Goal: Communication & Community: Ask a question

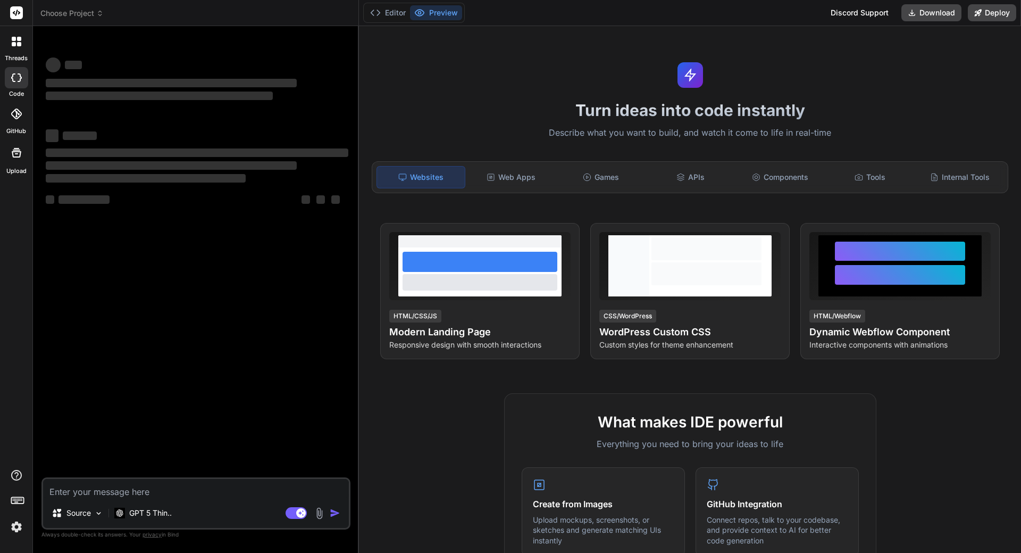
type textarea "x"
click at [23, 522] on img at bounding box center [16, 526] width 18 height 18
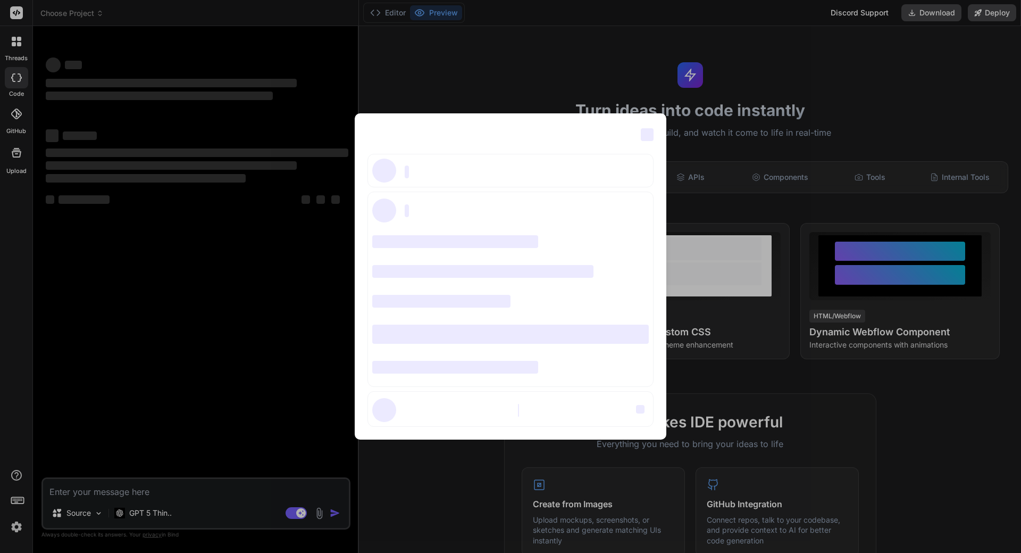
click at [18, 530] on div "‌ ‌ ‌ ‌ ‌ ‌ ‌ ‌ ‌ ‌ ‌ ‌ ‌ ‌ ‌" at bounding box center [510, 276] width 1021 height 553
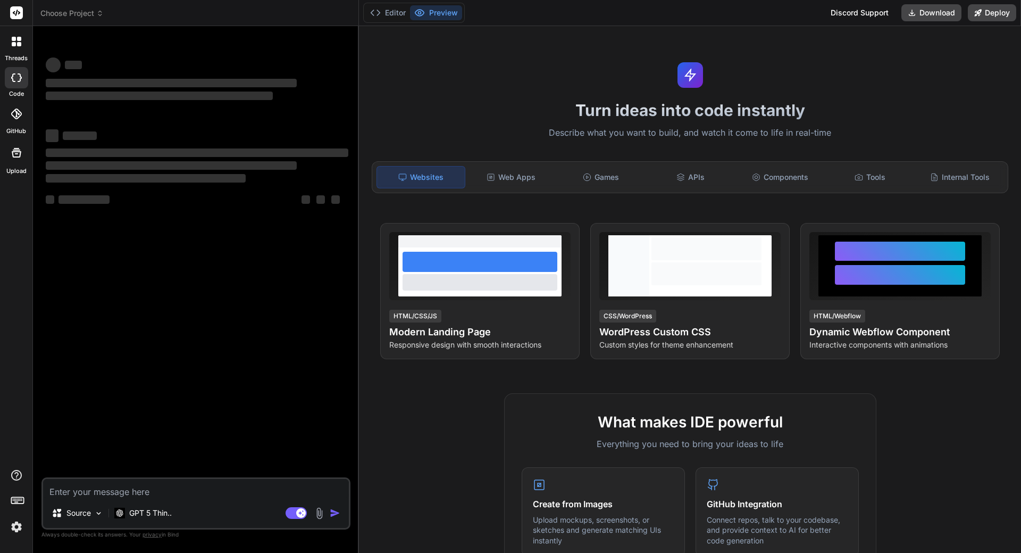
click at [15, 525] on img at bounding box center [16, 526] width 18 height 18
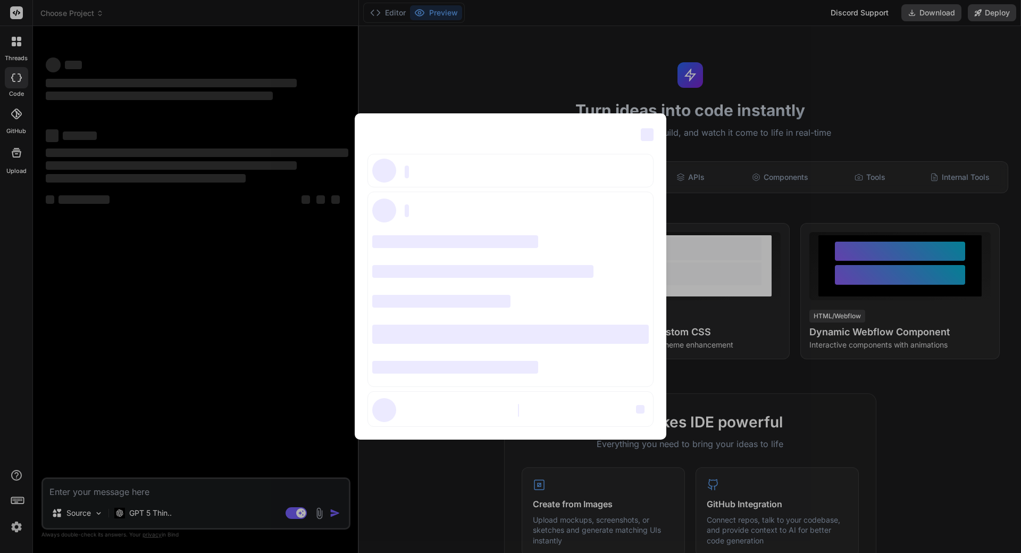
click at [416, 170] on div "‌ ‌" at bounding box center [511, 171] width 287 height 34
click at [336, 313] on div "‌ ‌ ‌ ‌ ‌ ‌ ‌ ‌ ‌ ‌ ‌ ‌ ‌ ‌ ‌" at bounding box center [510, 276] width 1021 height 553
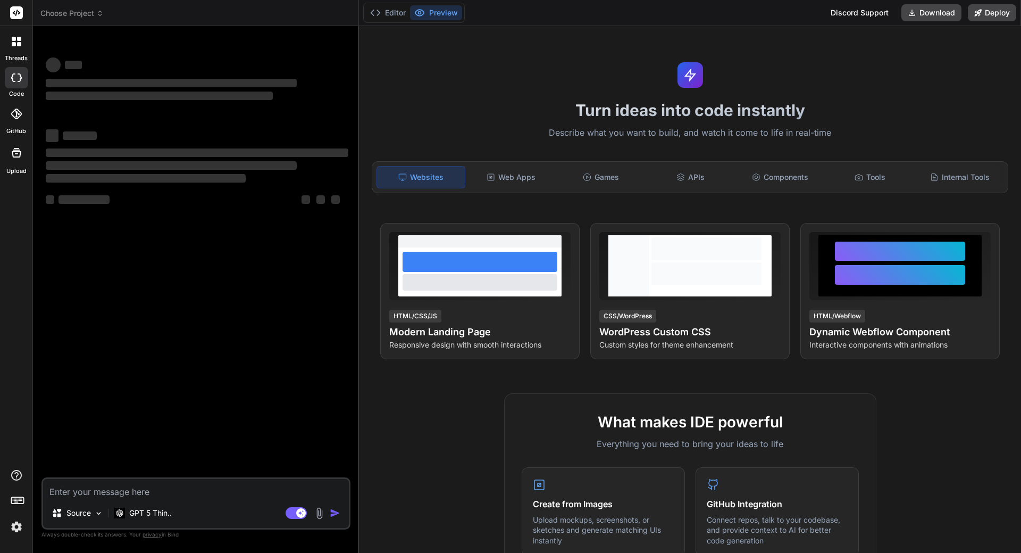
click at [17, 528] on img at bounding box center [16, 526] width 18 height 18
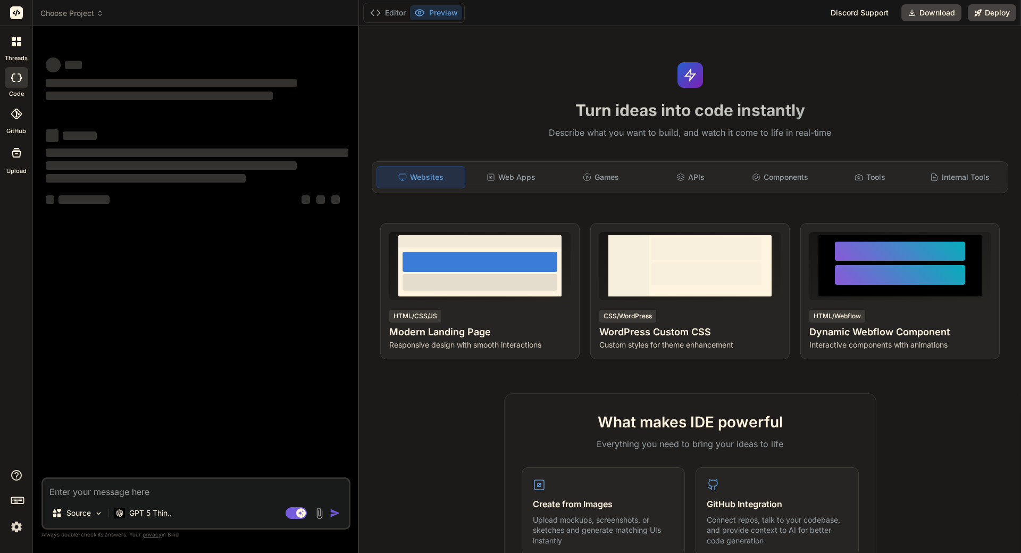
type textarea "x"
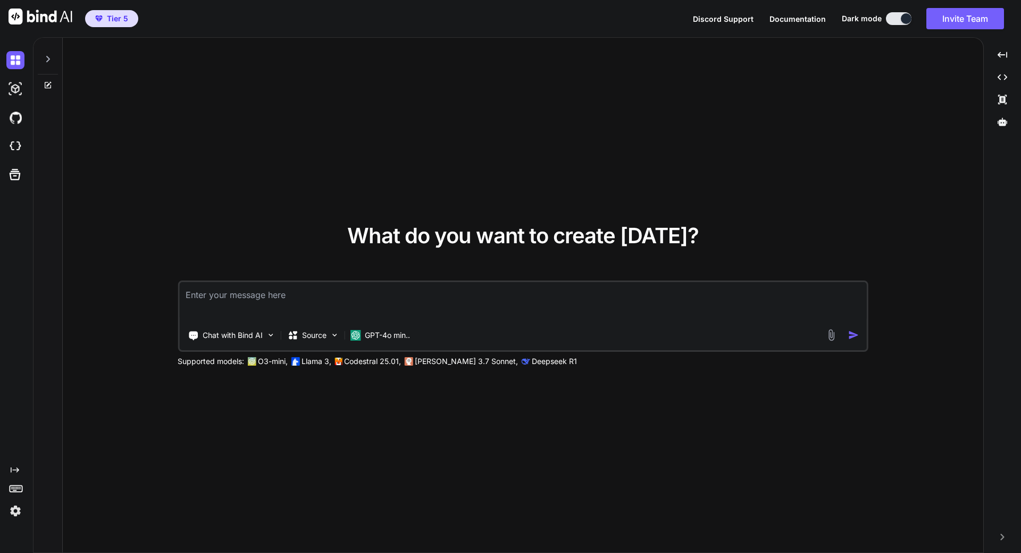
click at [20, 508] on img at bounding box center [15, 511] width 18 height 18
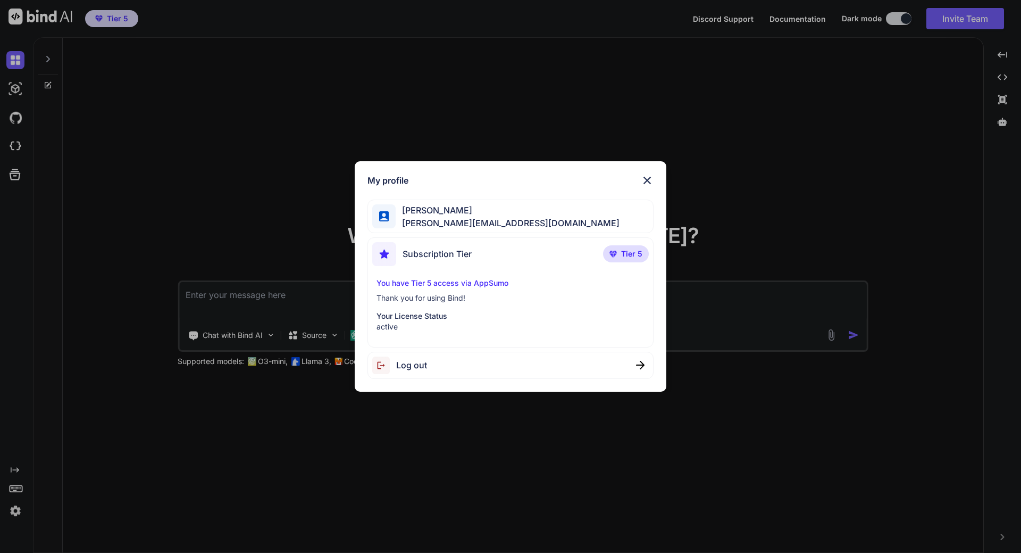
type textarea "x"
click at [488, 51] on div "My profile Denis Dorigo denis.dorigo@waveloc.com Subscription Tier Tier 5 You h…" at bounding box center [510, 276] width 1021 height 553
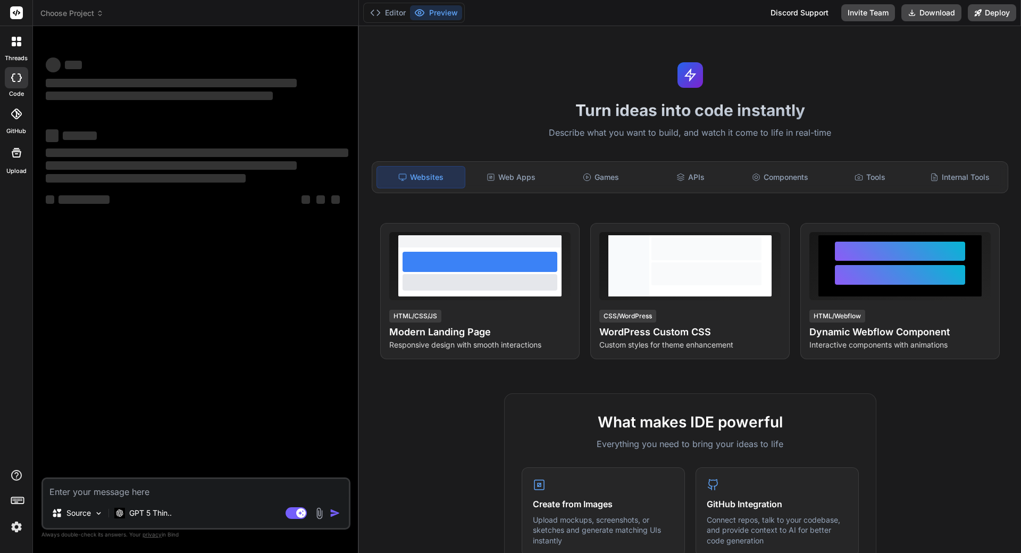
click at [97, 7] on header "Choose Project Created with Pixso." at bounding box center [196, 13] width 326 height 26
click at [97, 13] on icon at bounding box center [99, 13] width 7 height 7
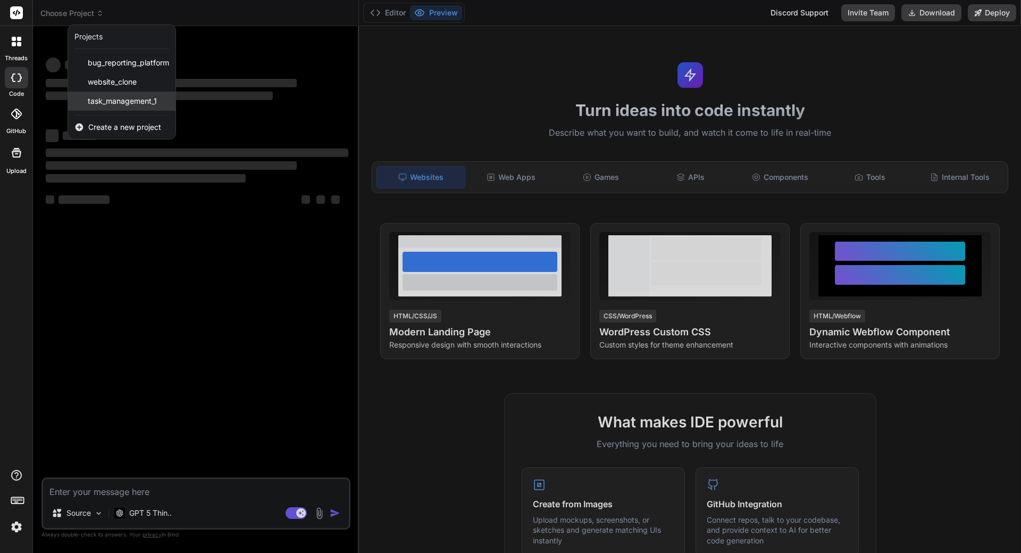
click at [144, 102] on span "task_management_1" at bounding box center [122, 101] width 69 height 11
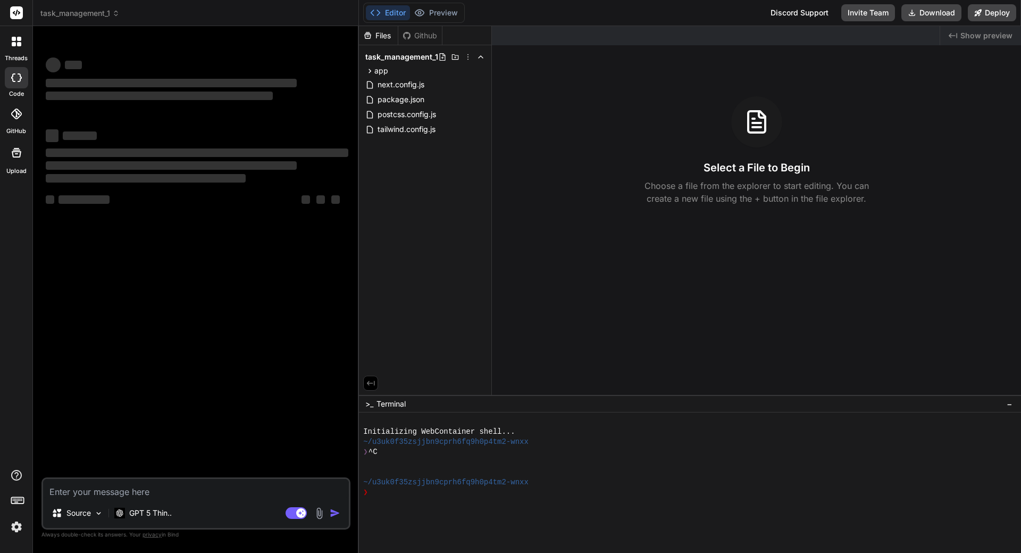
click at [396, 8] on button "Editor" at bounding box center [388, 12] width 44 height 15
click at [400, 88] on span "next.config.js" at bounding box center [401, 84] width 49 height 13
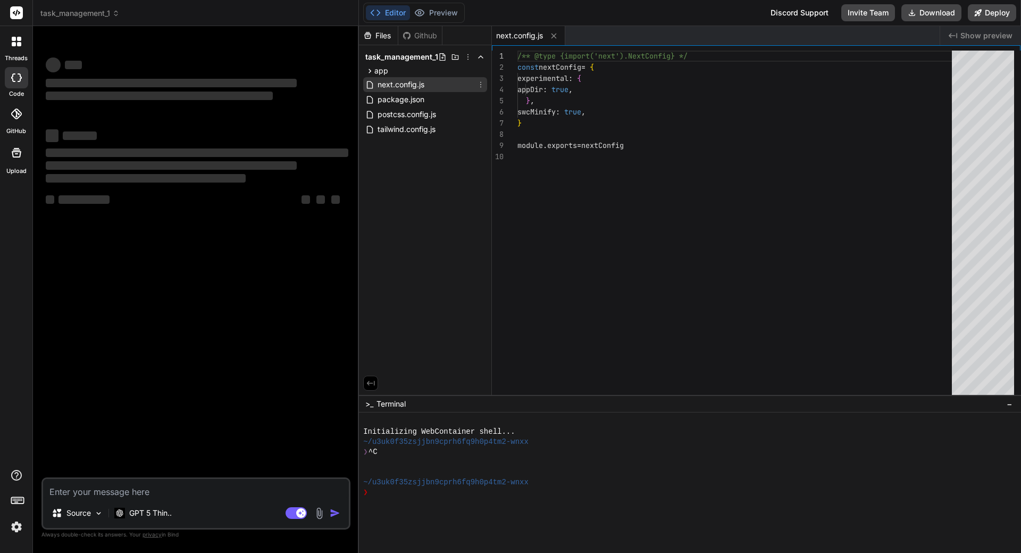
type textarea "x"
click at [399, 104] on span "package.json" at bounding box center [401, 99] width 49 height 13
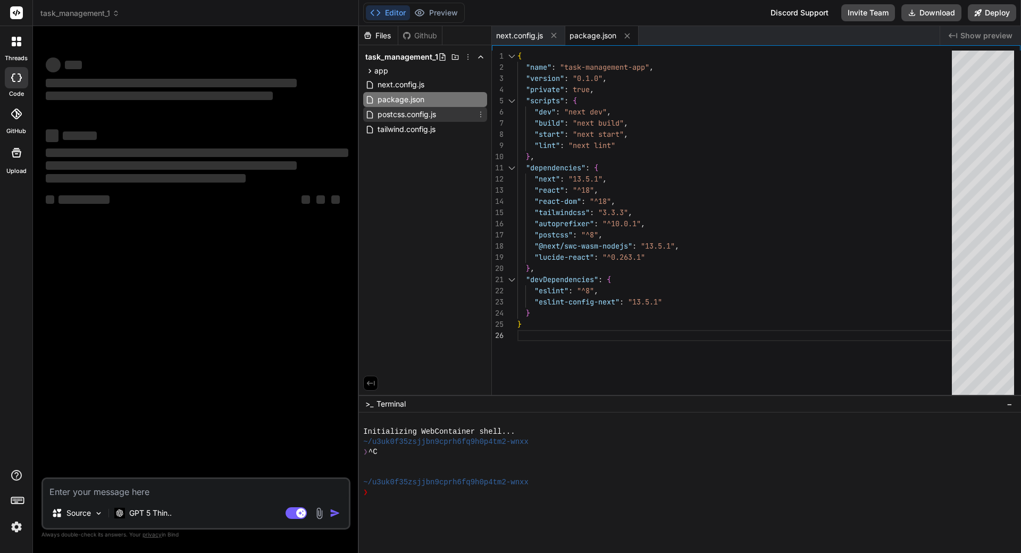
click at [394, 118] on span "postcss.config.js" at bounding box center [407, 114] width 61 height 13
type textarea "module.exports = { plugins: { tailwindcss: {}, autoprefixer: {}, }, }"
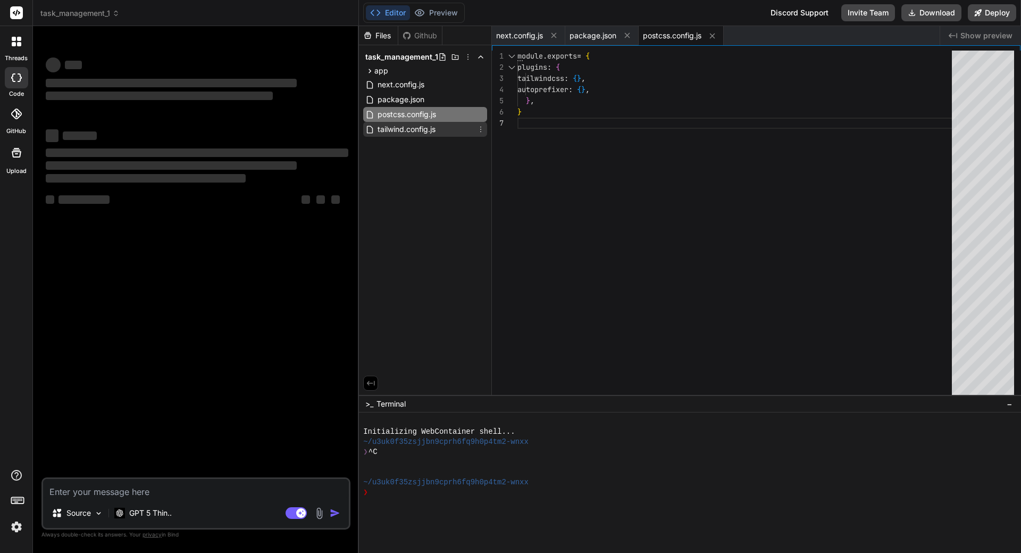
click at [397, 124] on span "tailwind.config.js" at bounding box center [407, 129] width 60 height 13
type textarea "x"
type textarea "plugins: [], }"
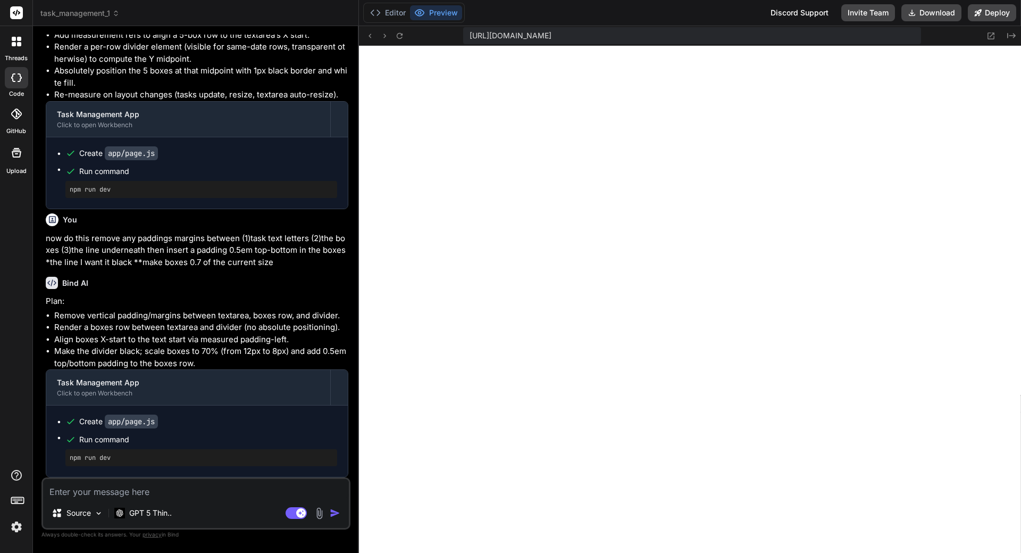
scroll to position [424, 0]
click at [130, 491] on textarea at bounding box center [196, 488] width 306 height 19
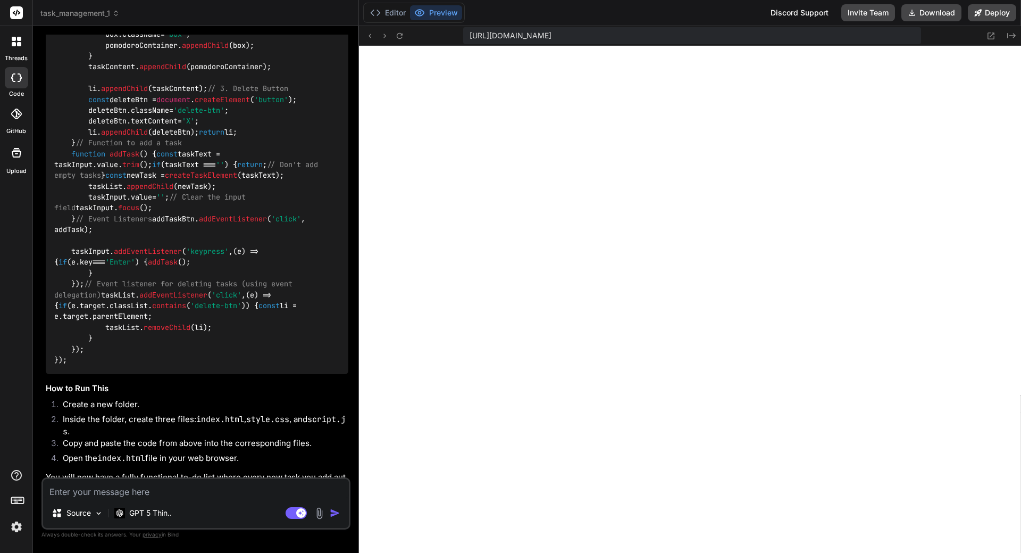
scroll to position [1702, 0]
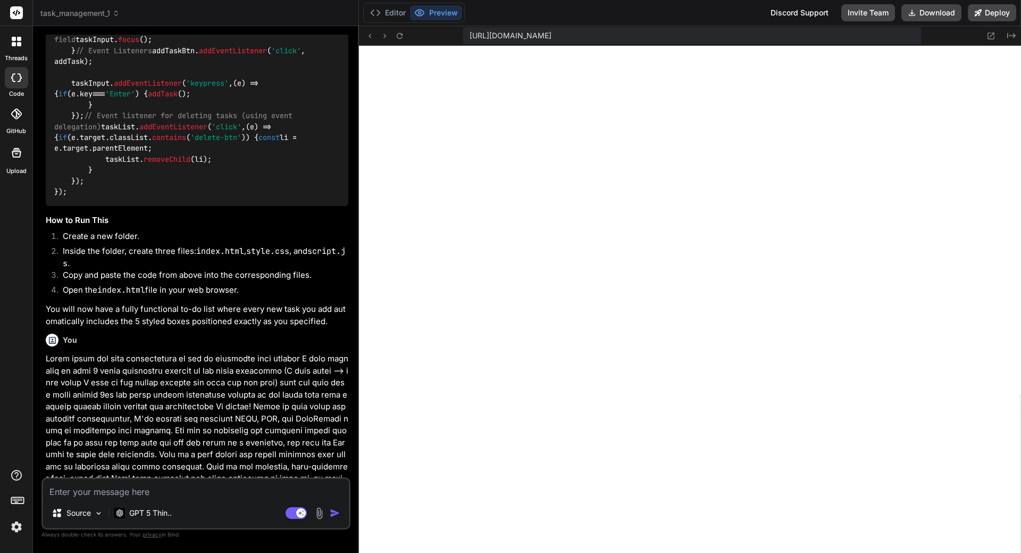
click at [21, 43] on icon at bounding box center [19, 44] width 4 height 4
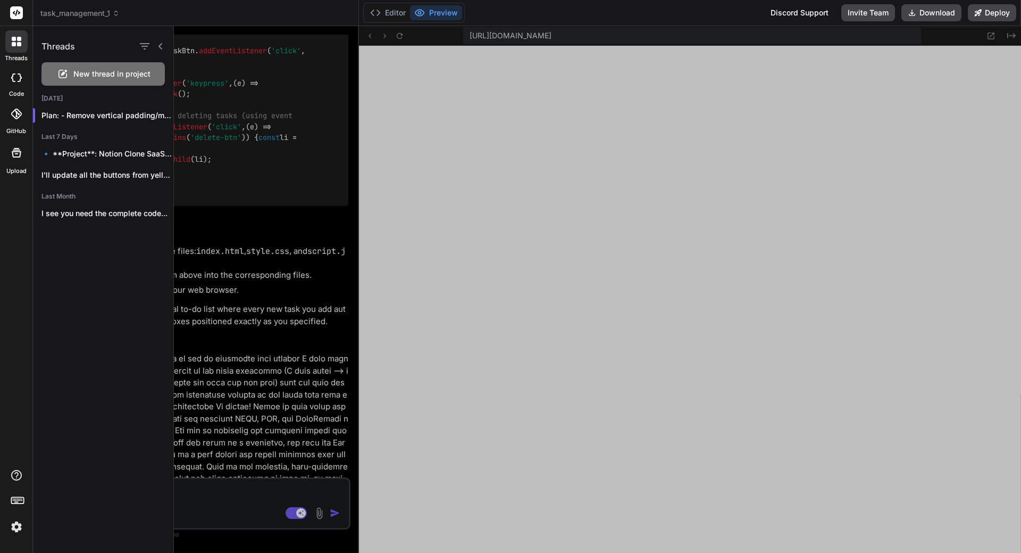
click at [241, 148] on div at bounding box center [597, 289] width 847 height 527
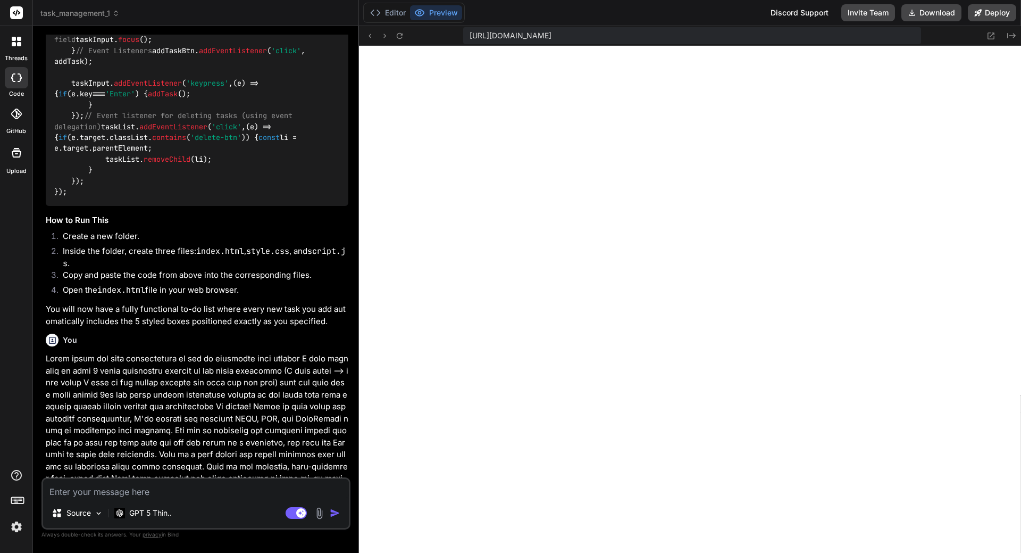
click at [14, 162] on div at bounding box center [17, 153] width 26 height 26
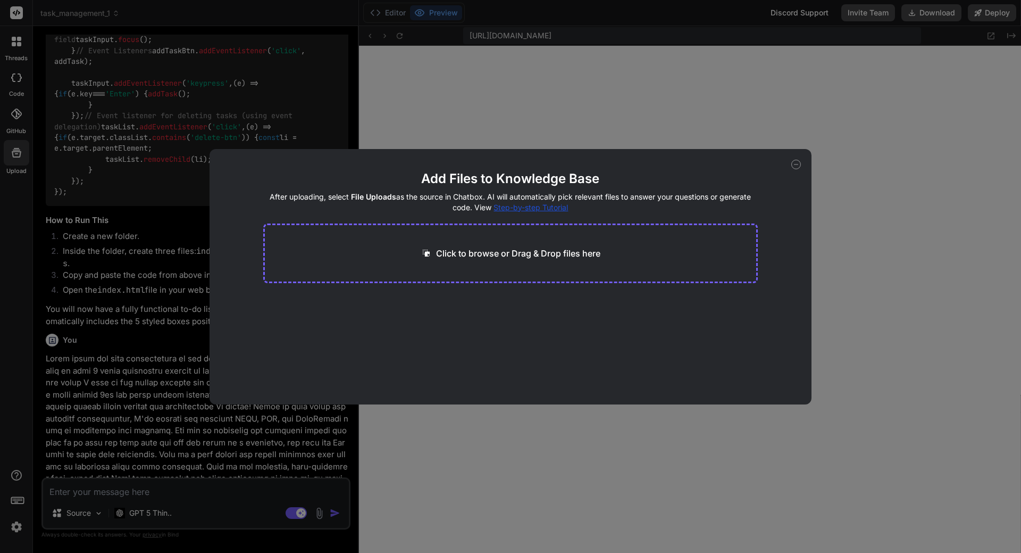
click at [21, 44] on div "Add Files to Knowledge Base After uploading, select File Uploads as the source …" at bounding box center [510, 276] width 1021 height 553
type textarea "x"
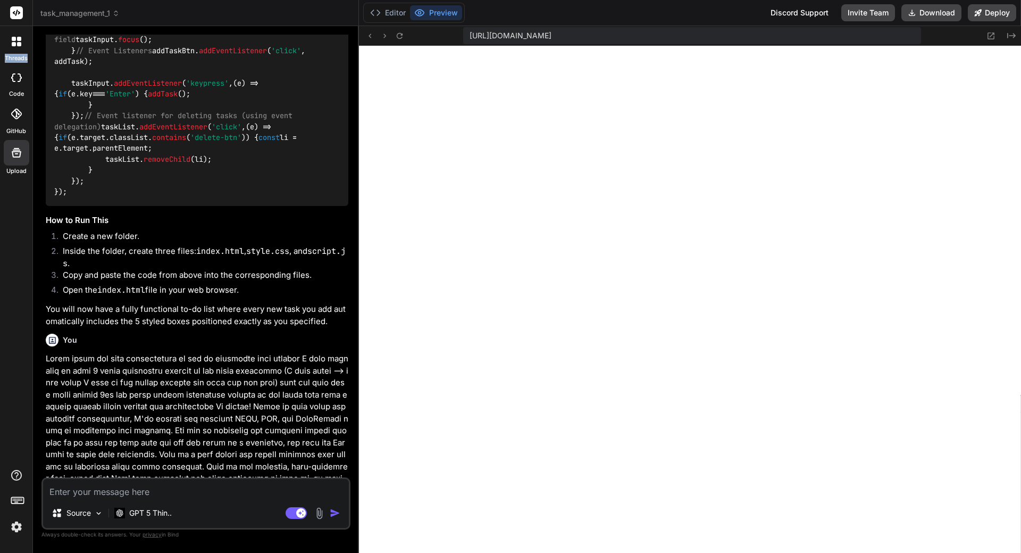
click at [21, 44] on icon at bounding box center [19, 44] width 4 height 4
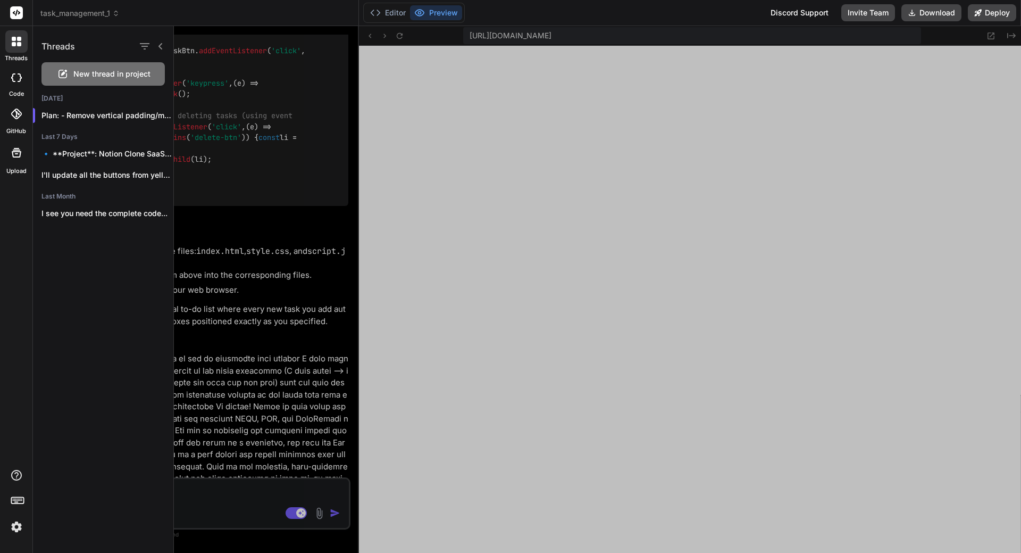
click at [243, 75] on div at bounding box center [597, 289] width 847 height 527
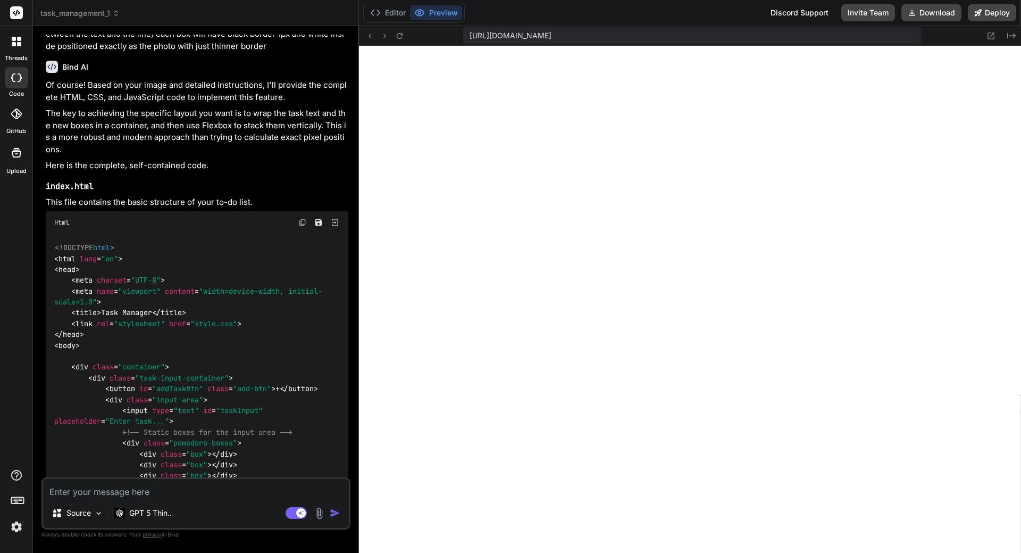
scroll to position [53, 0]
click at [65, 14] on span "task_management_1" at bounding box center [79, 13] width 79 height 11
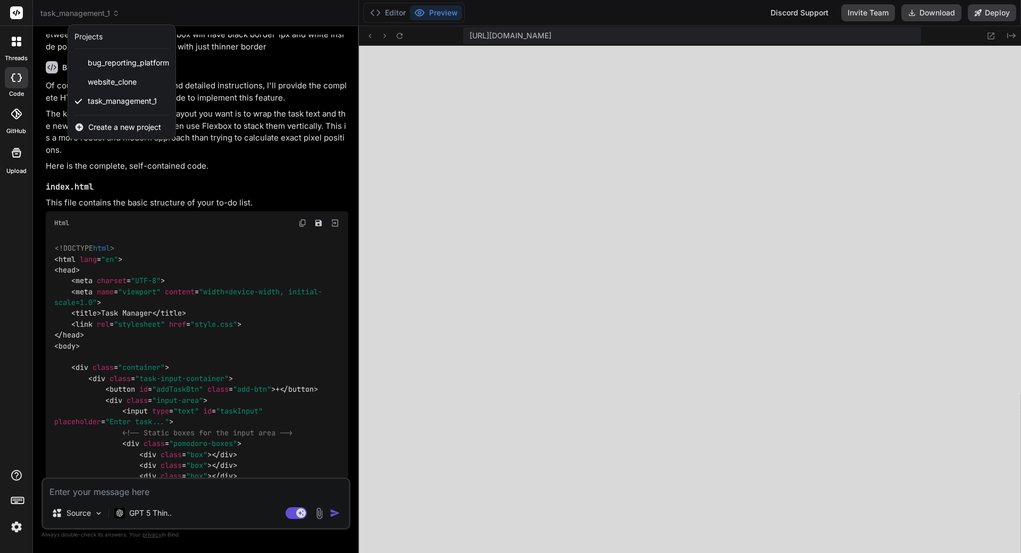
click at [108, 126] on span "Create a new project" at bounding box center [124, 127] width 73 height 11
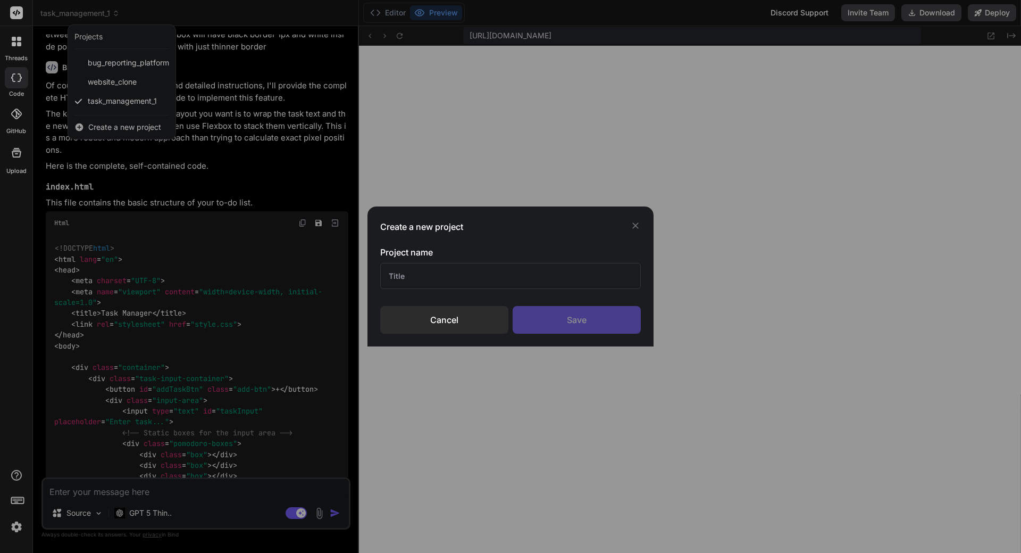
click at [413, 275] on input "text" at bounding box center [510, 276] width 261 height 26
type input "τ"
type textarea "x"
type input "τ"
type input "task_management_2"
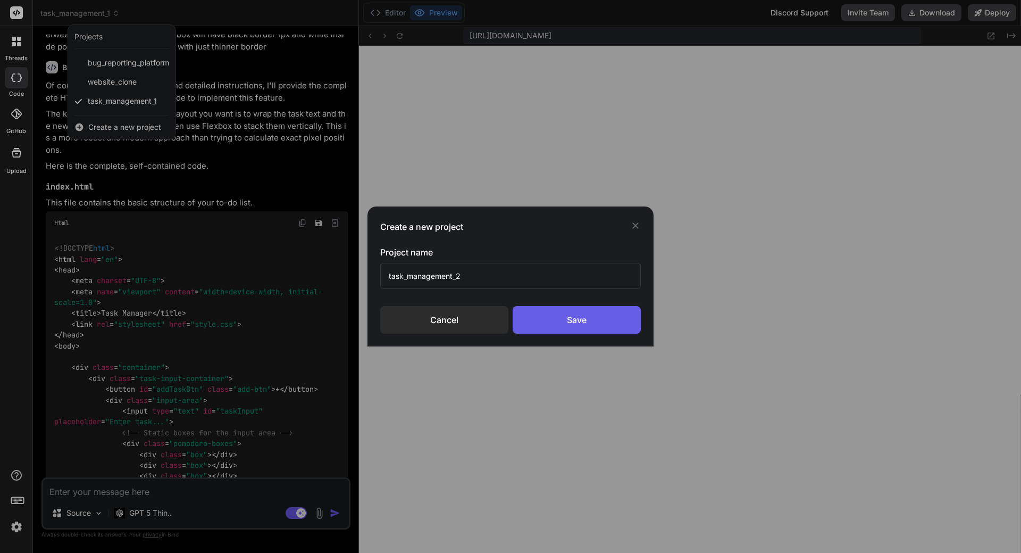
click at [566, 321] on div "Save" at bounding box center [577, 320] width 128 height 28
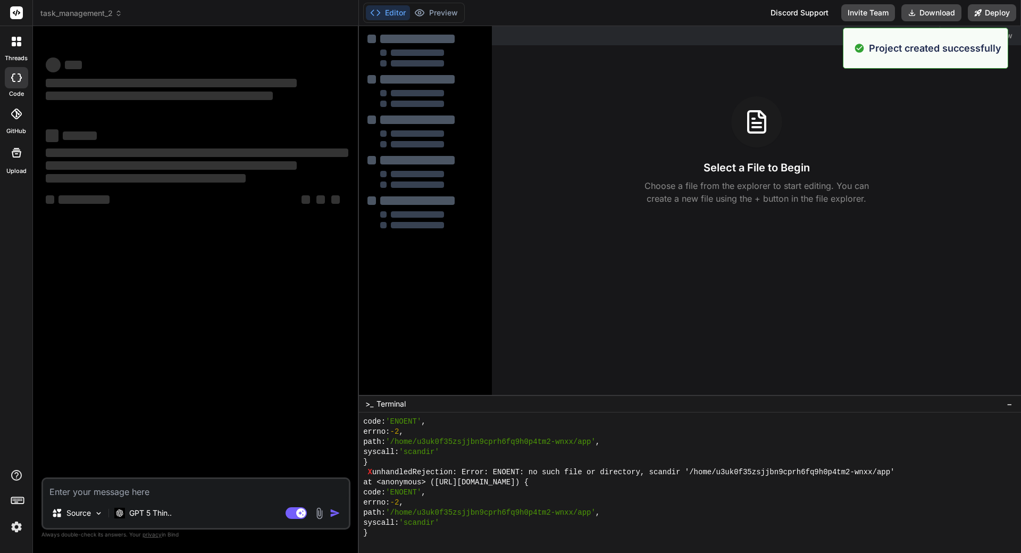
scroll to position [1950, 0]
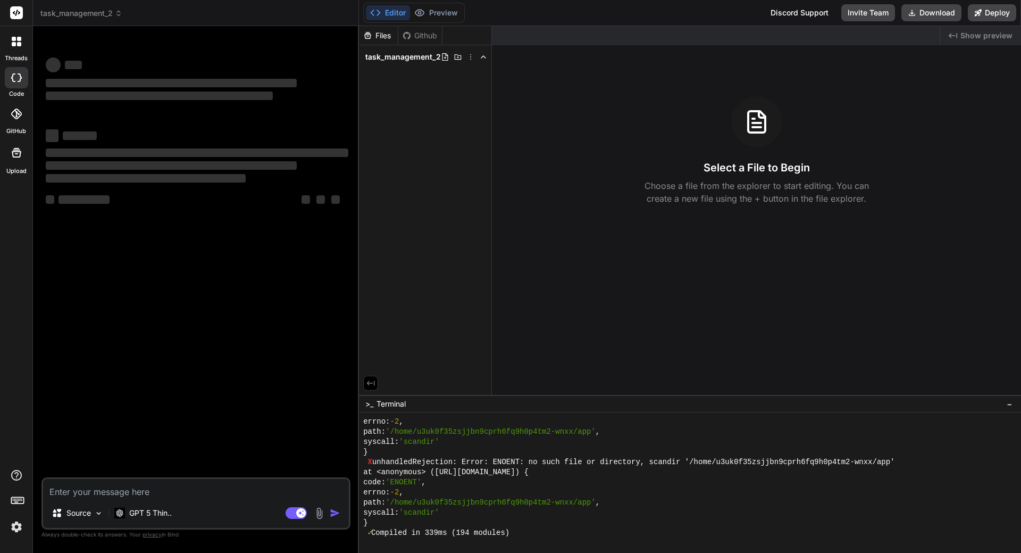
click at [14, 158] on icon at bounding box center [16, 152] width 13 height 13
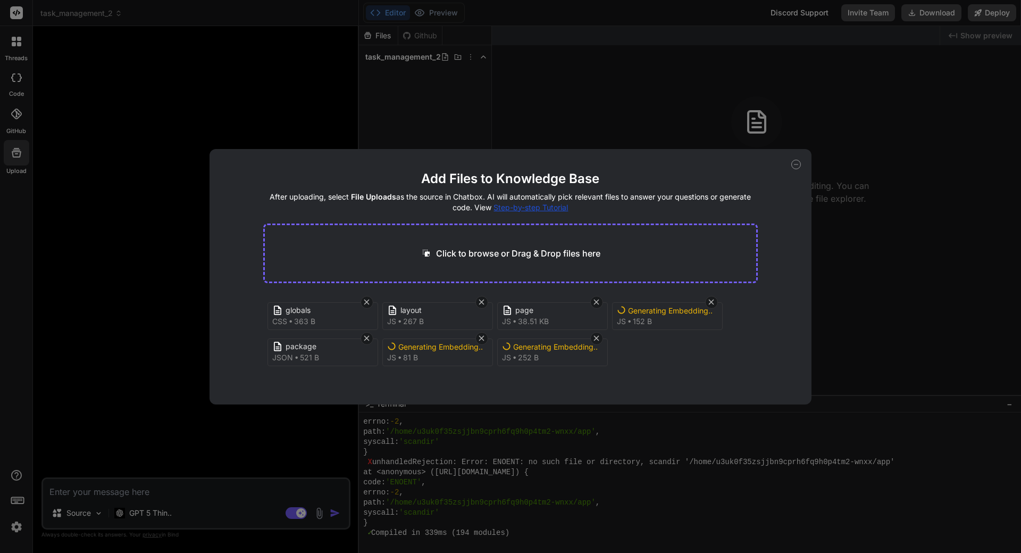
click at [527, 418] on div "Add Files to Knowledge Base After uploading, select File Uploads as the source …" at bounding box center [510, 276] width 1021 height 553
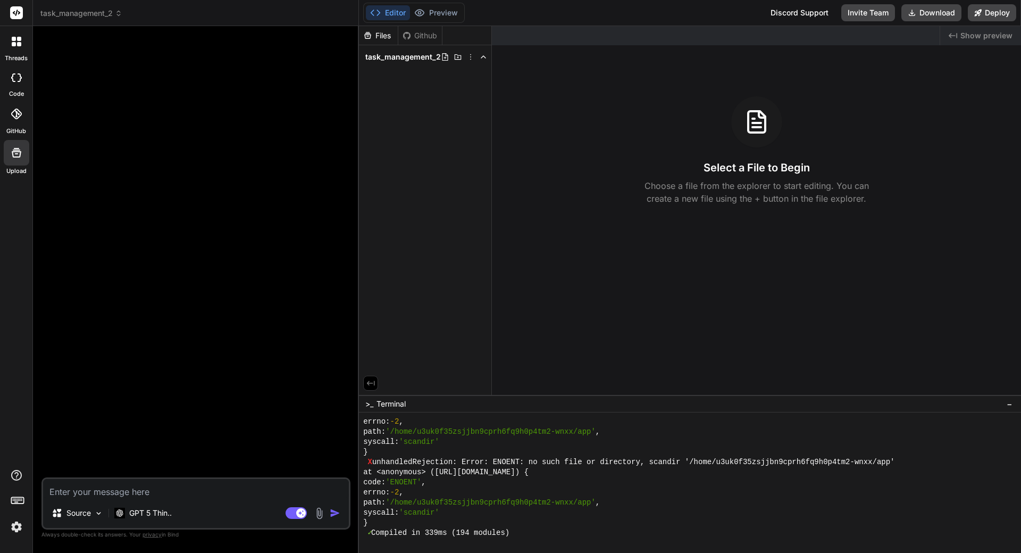
click at [70, 18] on span "task_management_2" at bounding box center [81, 13] width 82 height 11
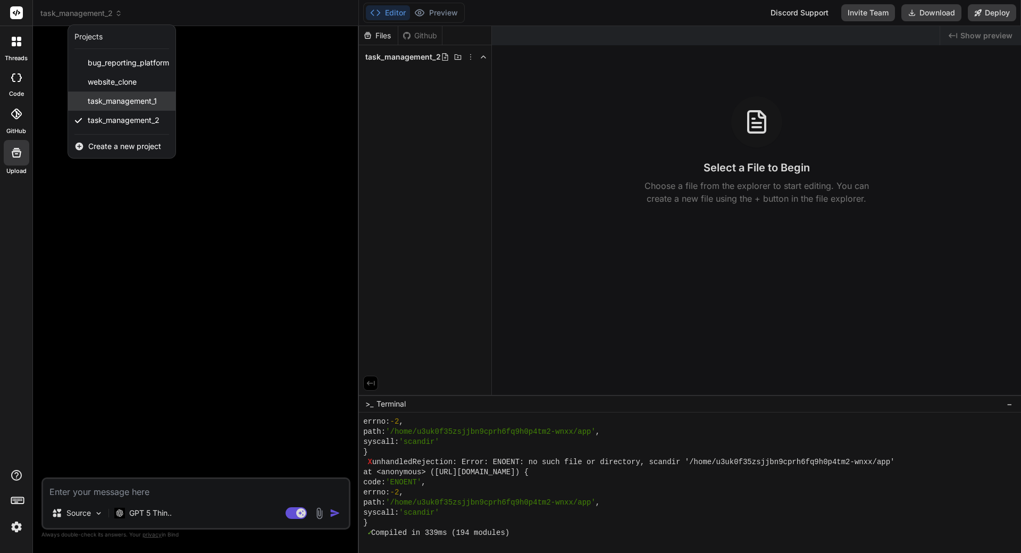
click at [127, 107] on div "task_management_1" at bounding box center [121, 100] width 107 height 19
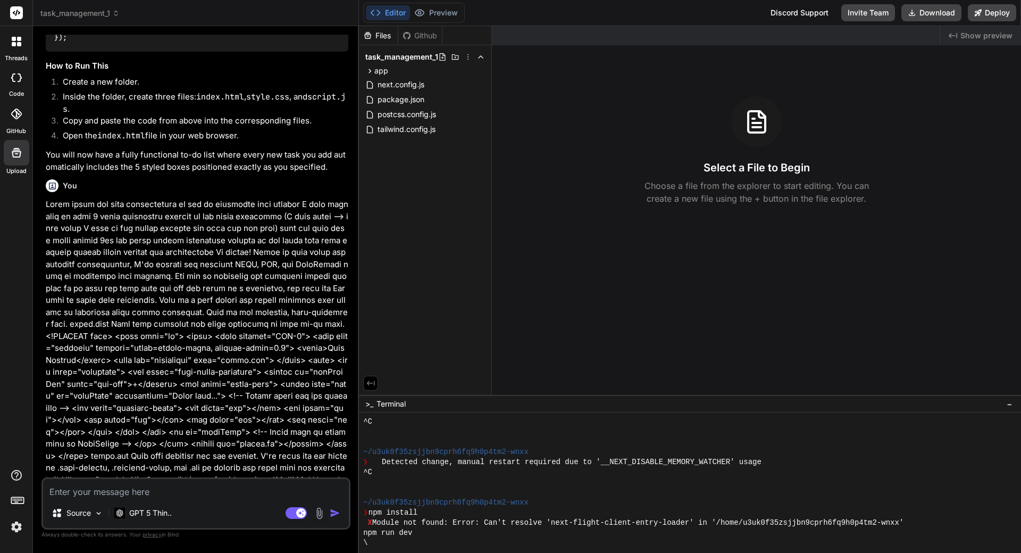
scroll to position [1856, 0]
drag, startPoint x: 186, startPoint y: 209, endPoint x: 157, endPoint y: 221, distance: 31.5
drag, startPoint x: 154, startPoint y: 222, endPoint x: 140, endPoint y: 274, distance: 53.9
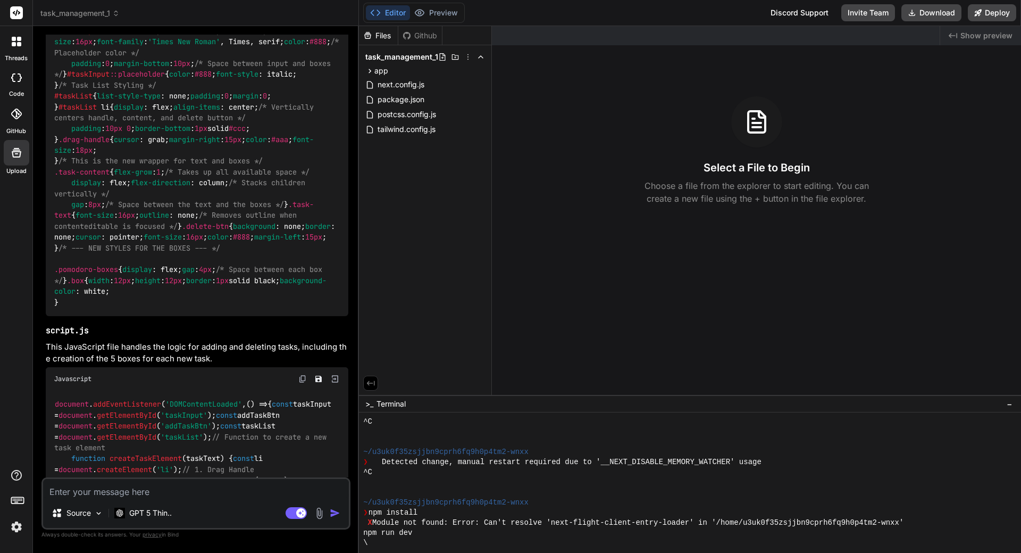
scroll to position [686, 0]
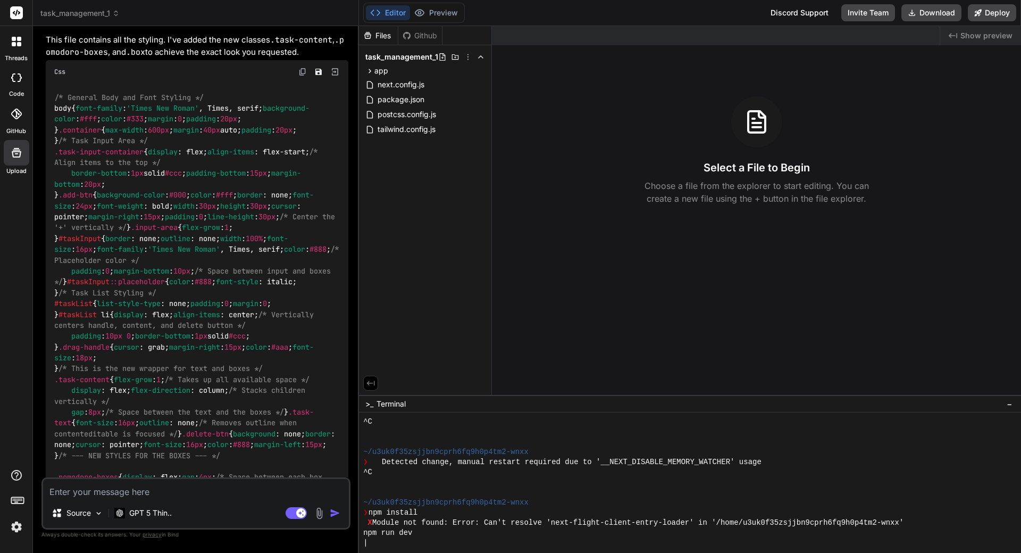
click at [16, 49] on div at bounding box center [16, 41] width 22 height 22
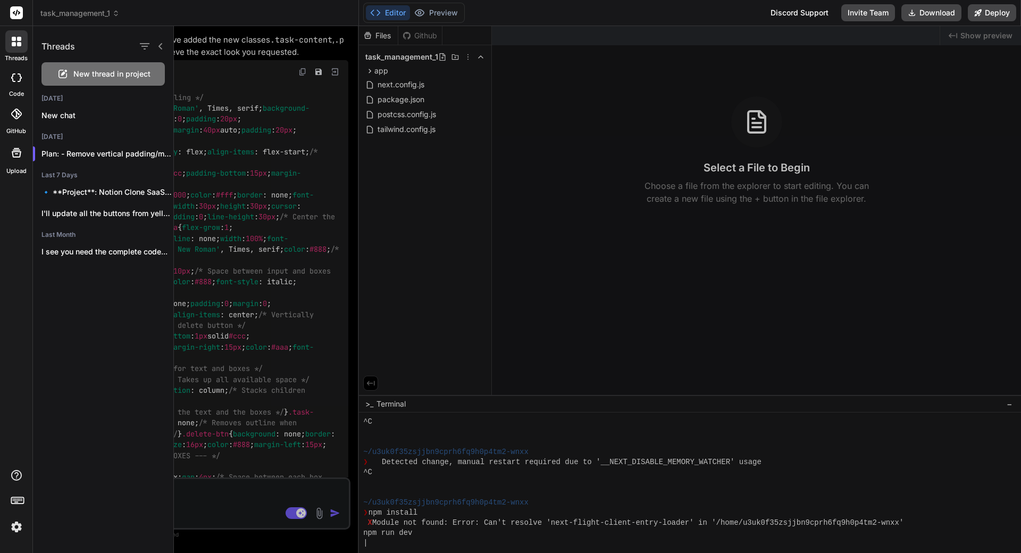
click at [132, 76] on span "New thread in project" at bounding box center [111, 74] width 77 height 11
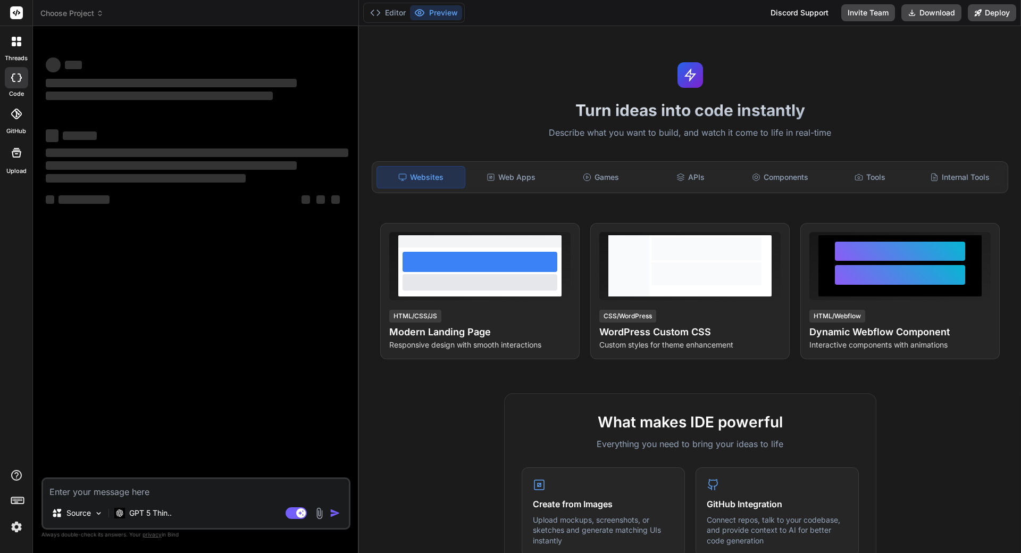
scroll to position [2829, 0]
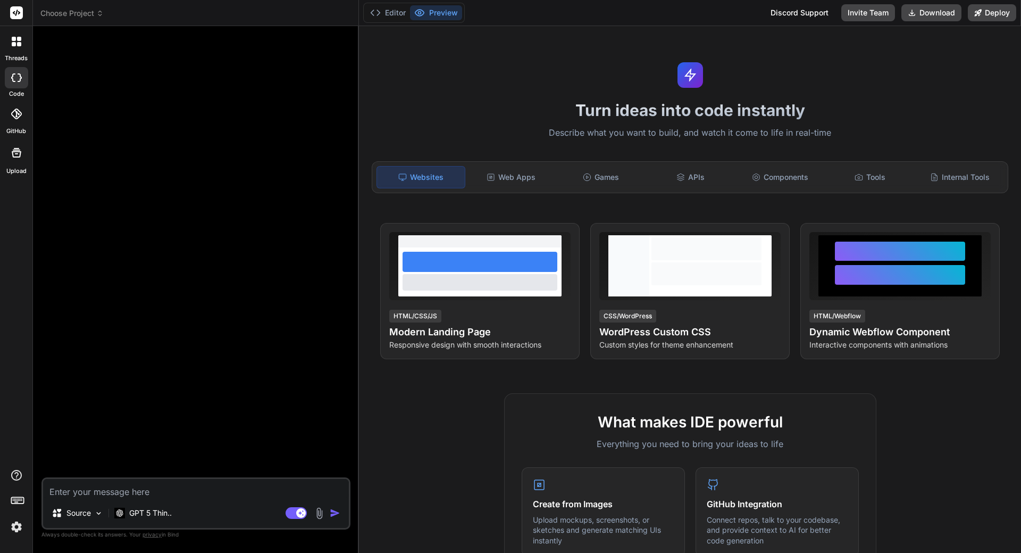
click at [90, 15] on span "Choose Project" at bounding box center [71, 13] width 63 height 11
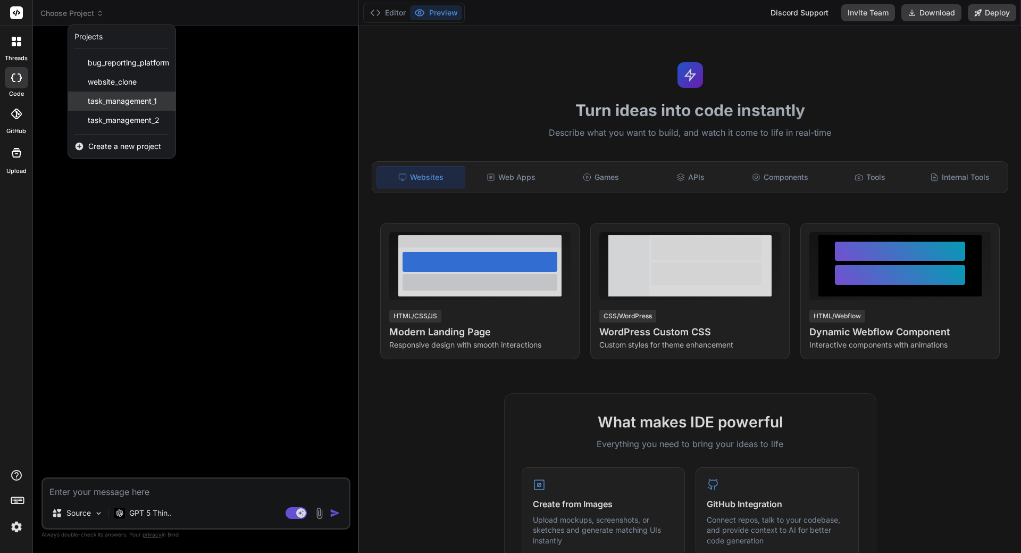
click at [142, 101] on span "task_management_1" at bounding box center [122, 101] width 69 height 11
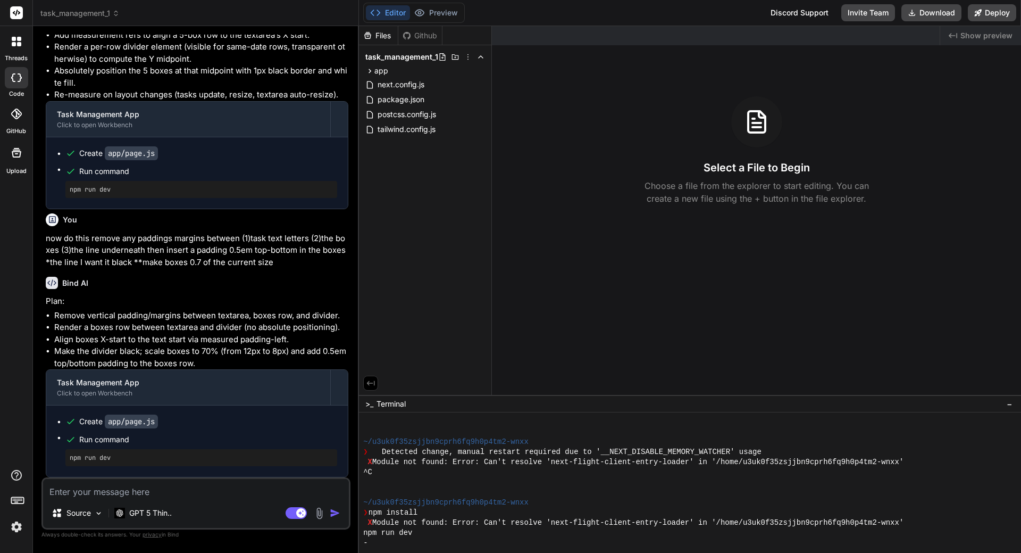
scroll to position [3680, 0]
click at [128, 492] on textarea at bounding box center [196, 488] width 306 height 19
type textarea "x"
type textarea "r"
type textarea "x"
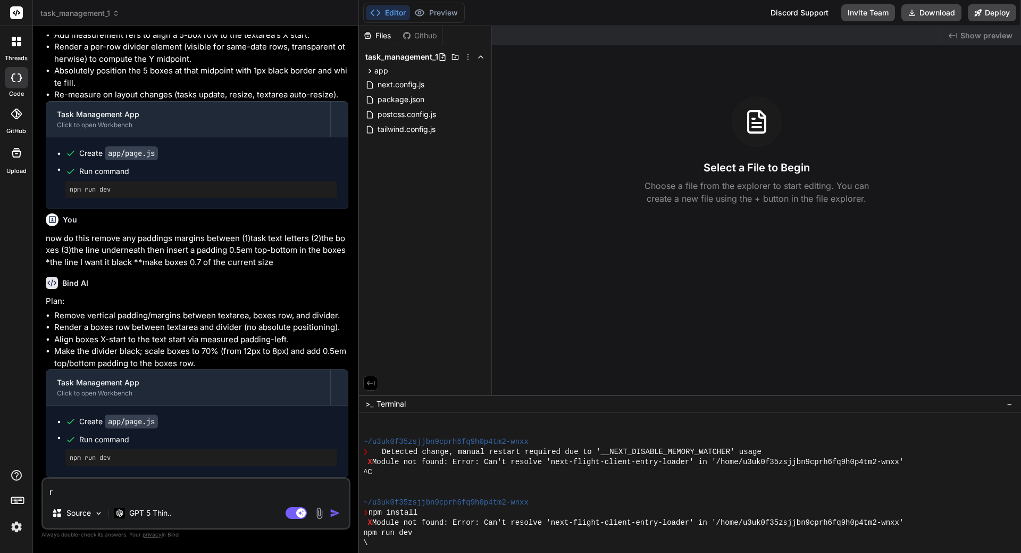
type textarea "re"
type textarea "x"
type textarea "ret"
type textarea "x"
type textarea "retu"
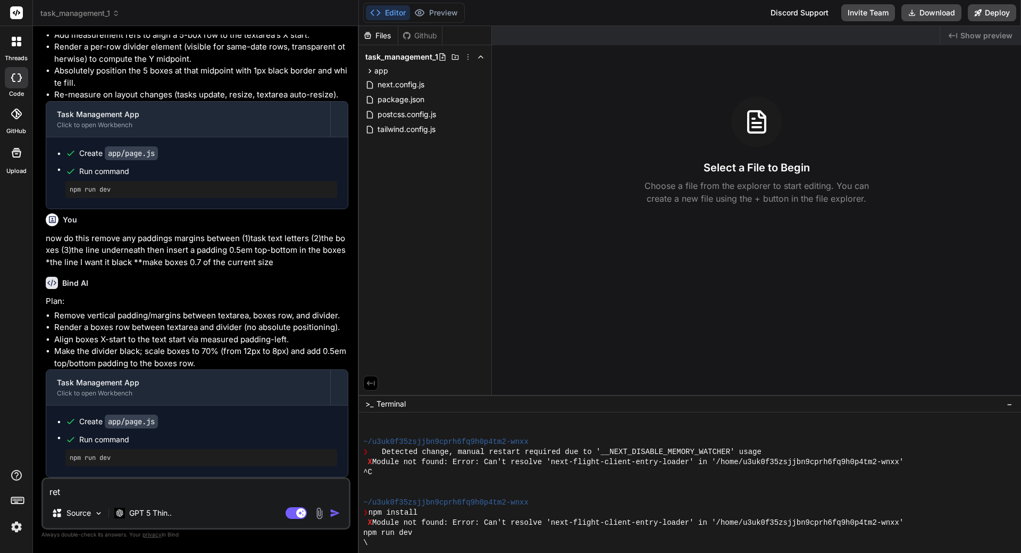
type textarea "x"
type textarea "retur"
type textarea "x"
type textarea "return"
type textarea "x"
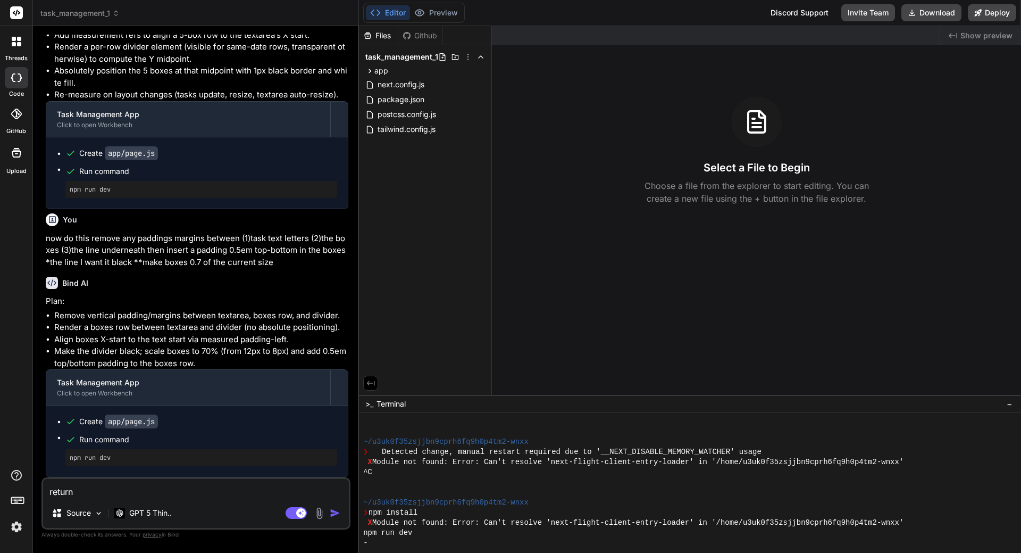
type textarea "return"
type textarea "x"
type textarea "return t"
type textarea "x"
type textarea "return tw"
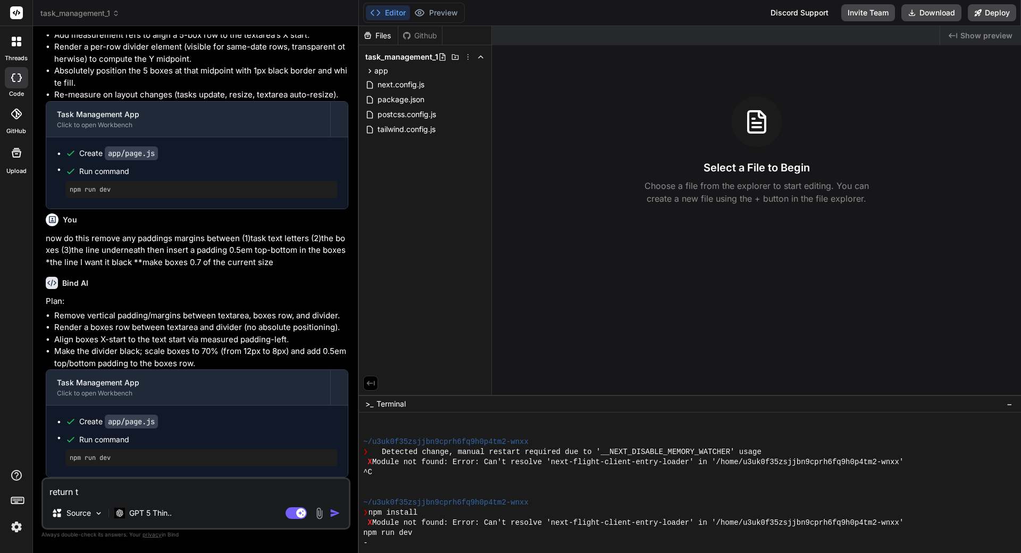
type textarea "x"
type textarea "return two"
type textarea "x"
type textarea "return two"
type textarea "x"
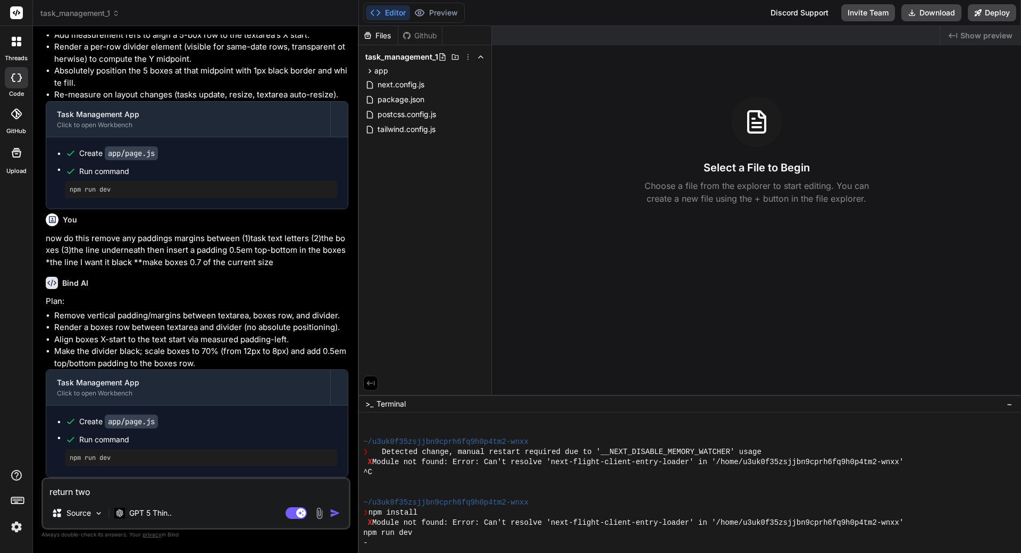
type textarea "return two v"
type textarea "x"
type textarea "return two ve"
type textarea "x"
type textarea "return two ver"
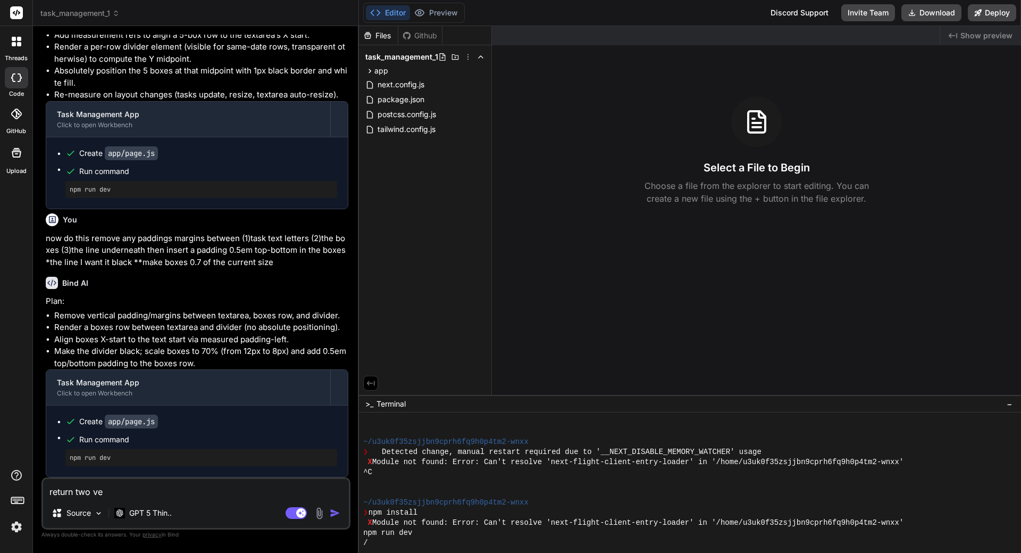
type textarea "x"
type textarea "return two vers"
type textarea "x"
type textarea "return two versi"
type textarea "x"
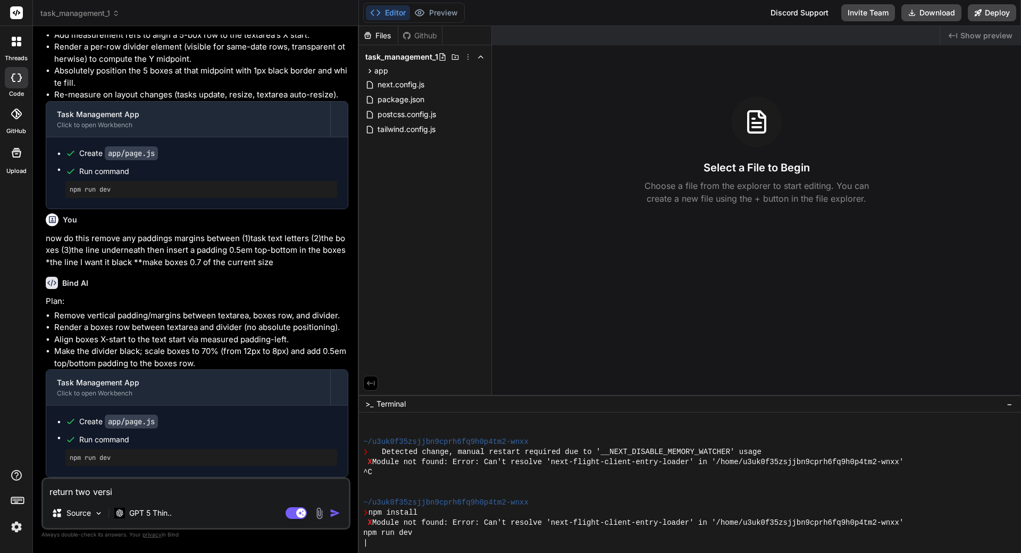
type textarea "return two versio"
type textarea "x"
type textarea "return two version"
type textarea "x"
type textarea "return two versions"
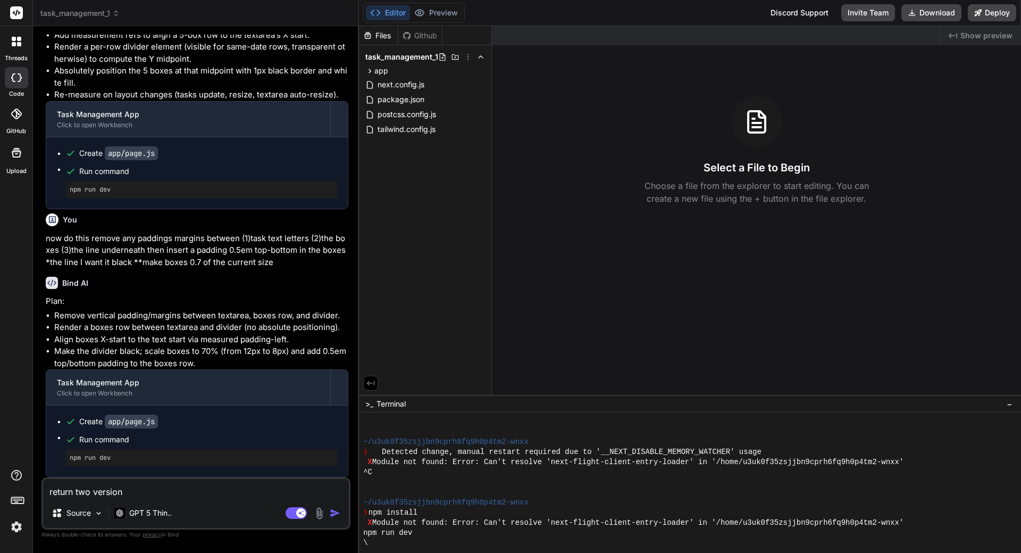
type textarea "x"
type textarea "return two versions"
type textarea "x"
type textarea "return two versions e"
type textarea "x"
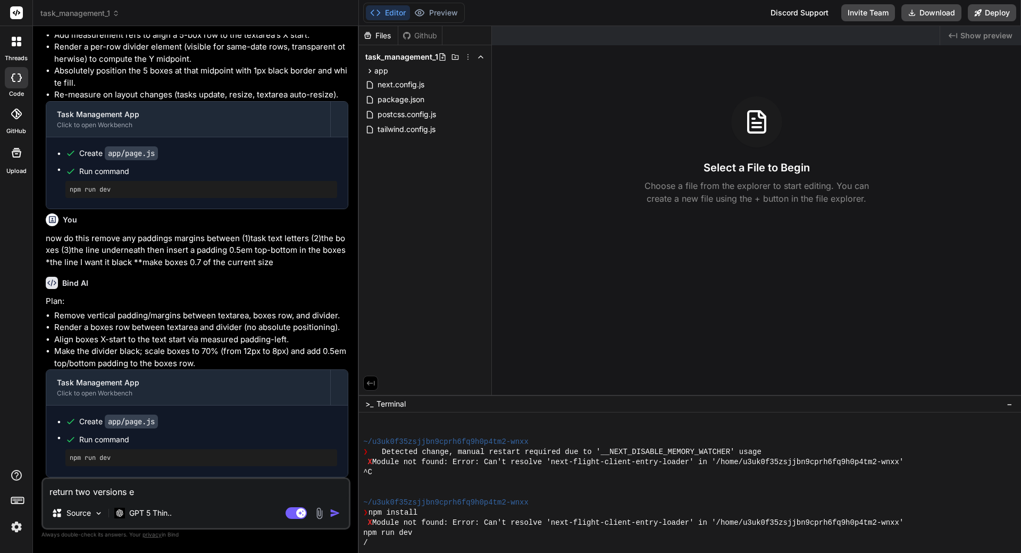
type textarea "return two versions ea"
type textarea "x"
type textarea "return two versions ear"
type textarea "x"
type textarea "return two versions [PERSON_NAME]"
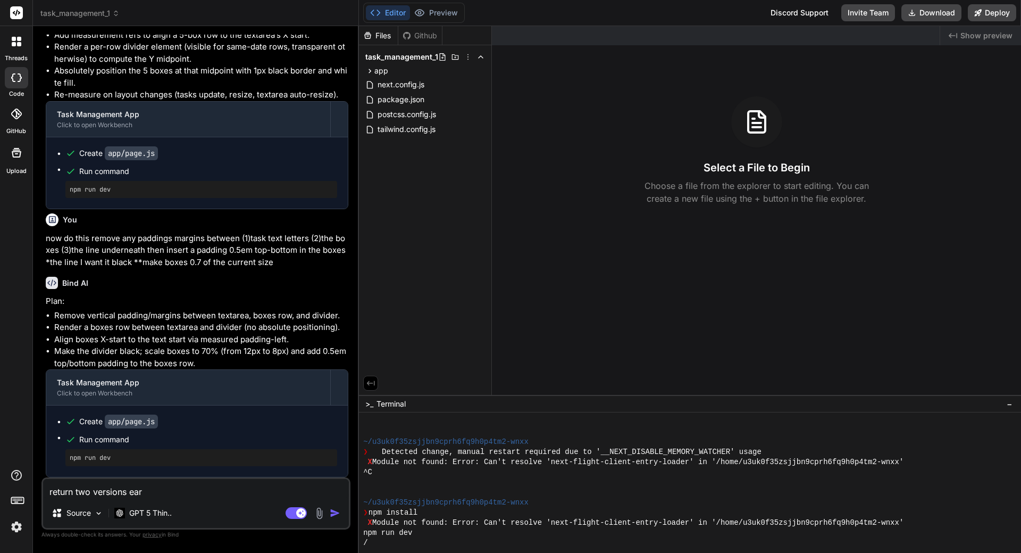
type textarea "x"
type textarea "return two versions earli"
type textarea "x"
type textarea "return two versions [PERSON_NAME]"
type textarea "x"
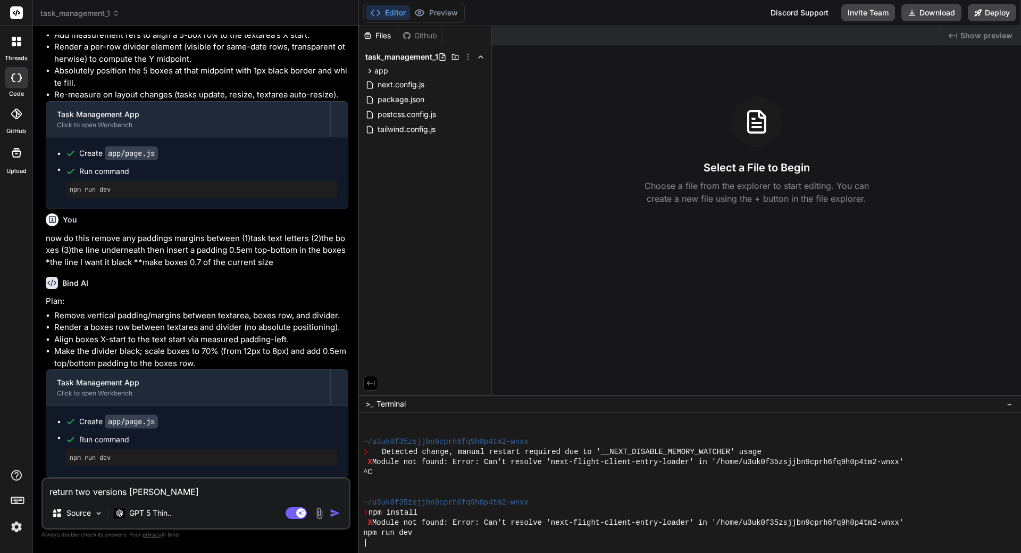
type textarea "return two versions earlier"
type textarea "x"
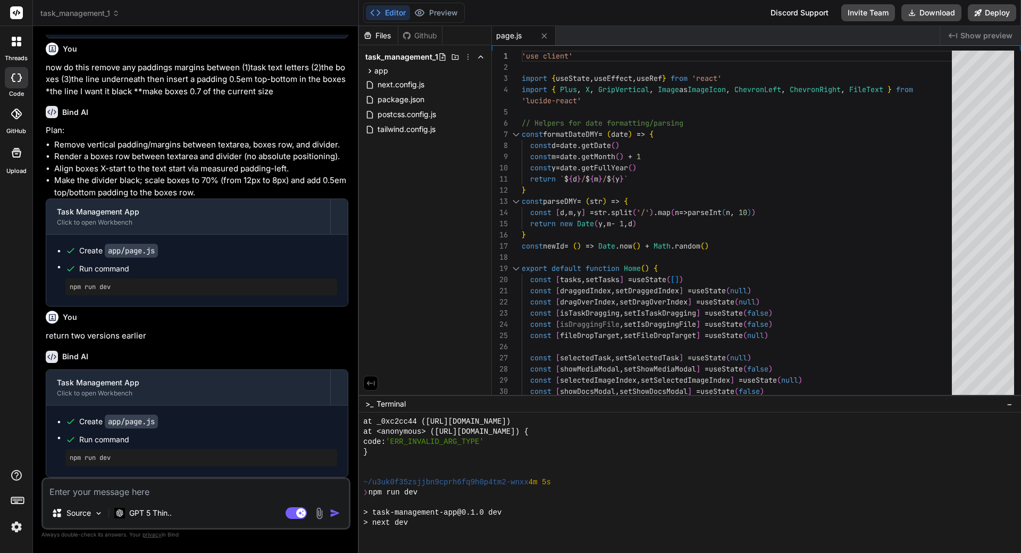
scroll to position [4375, 0]
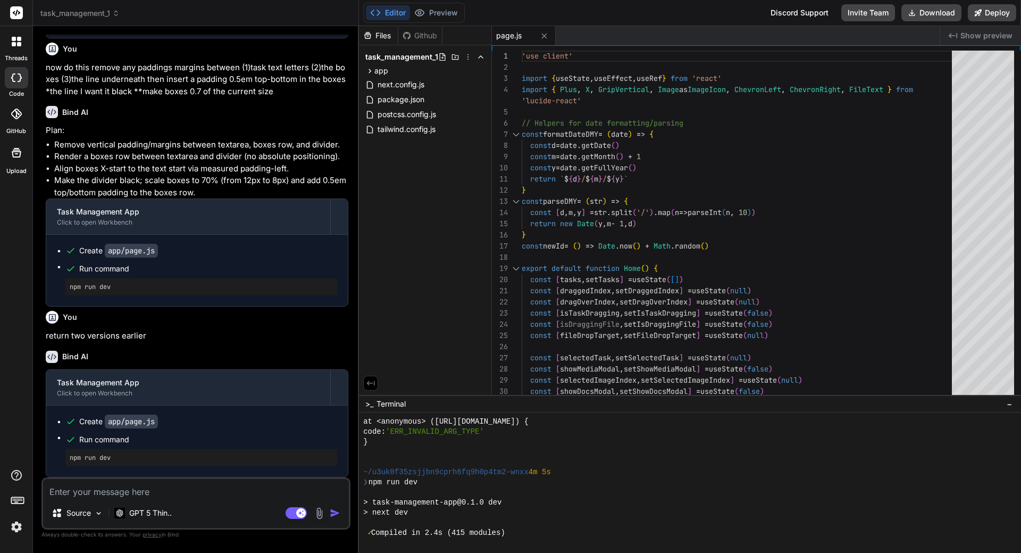
type textarea "x"
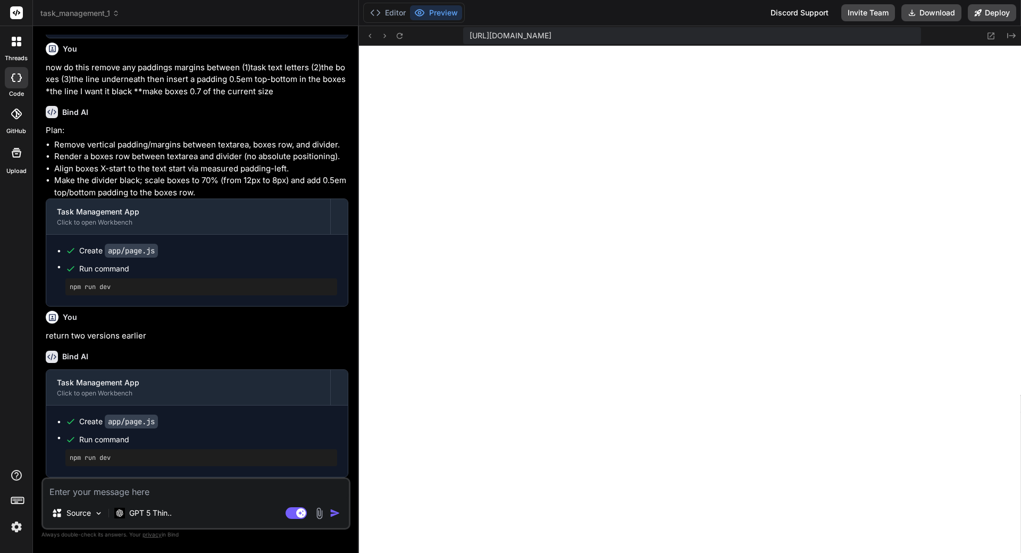
scroll to position [4649, 0]
click at [176, 494] on textarea at bounding box center [196, 488] width 306 height 19
click at [155, 486] on textarea at bounding box center [196, 488] width 306 height 19
type textarea "I"
type textarea "x"
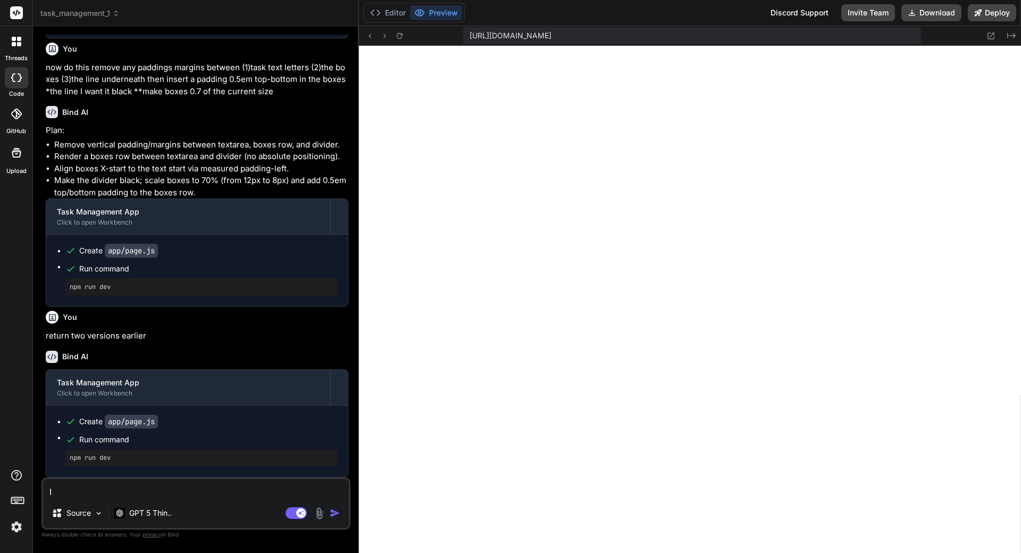
type textarea "I"
type textarea "x"
type textarea "I w"
type textarea "x"
type textarea "I wa"
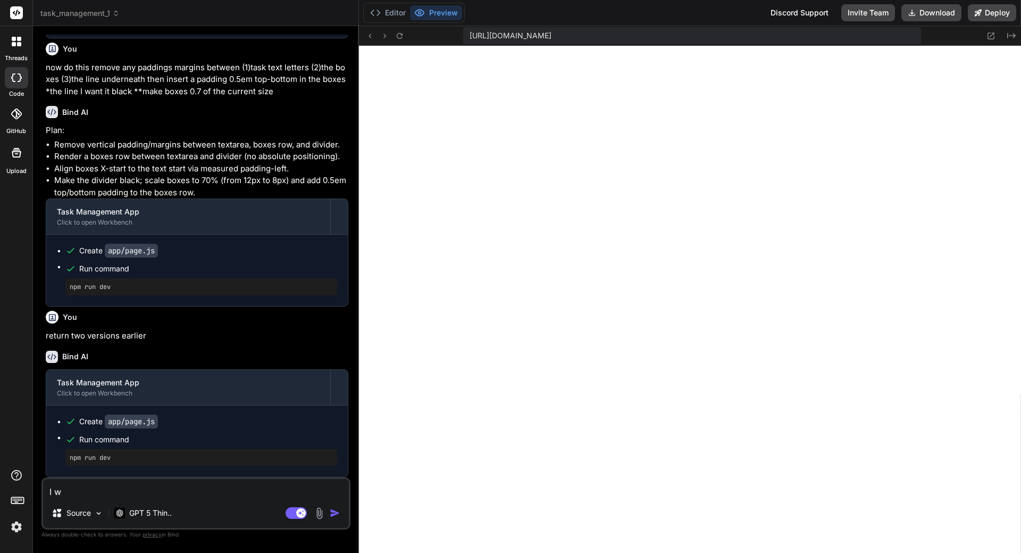
type textarea "x"
type textarea "I wan"
type textarea "x"
type textarea "I want"
type textarea "x"
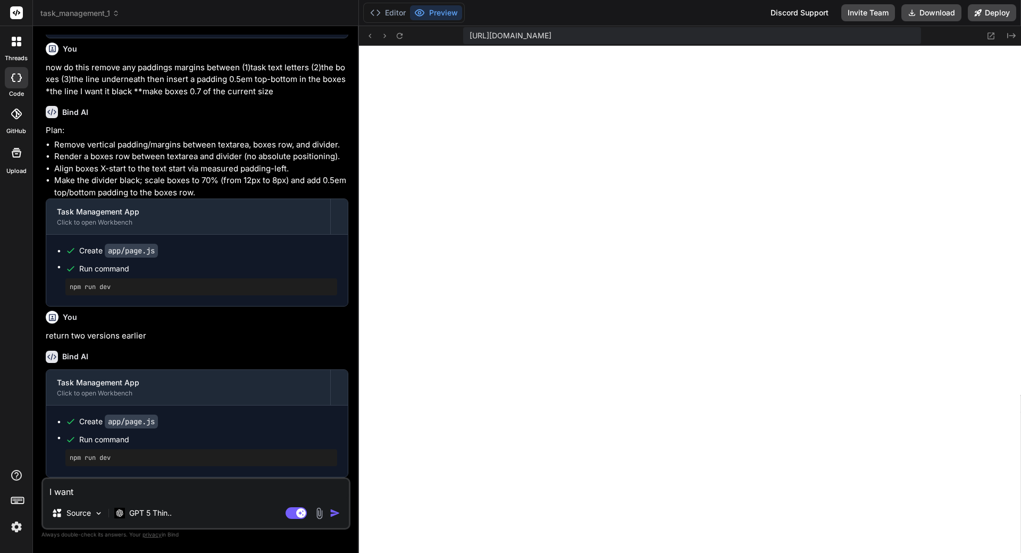
type textarea "I want"
type textarea "x"
type textarea "I want t"
type textarea "x"
type textarea "I want th"
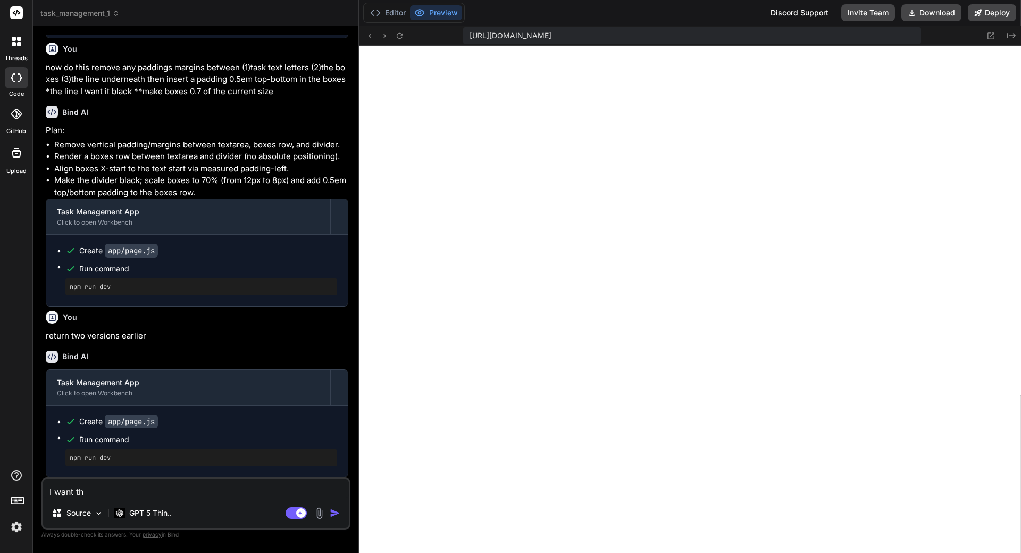
type textarea "x"
type textarea "I want the"
type textarea "x"
type textarea "I want the"
type textarea "x"
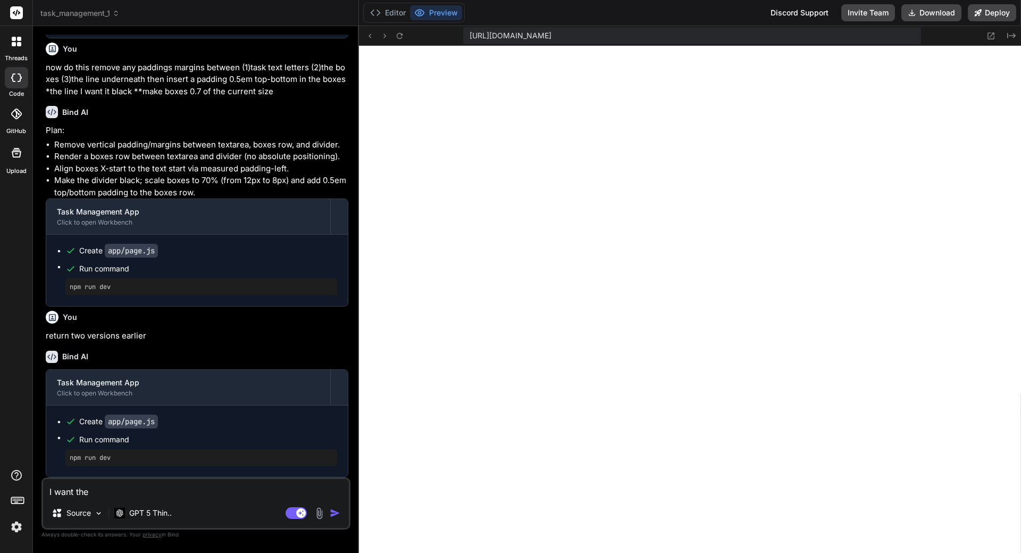
type textarea "I want the e"
type textarea "x"
type textarea "I want the ex"
type textarea "x"
type textarea "I want the exa"
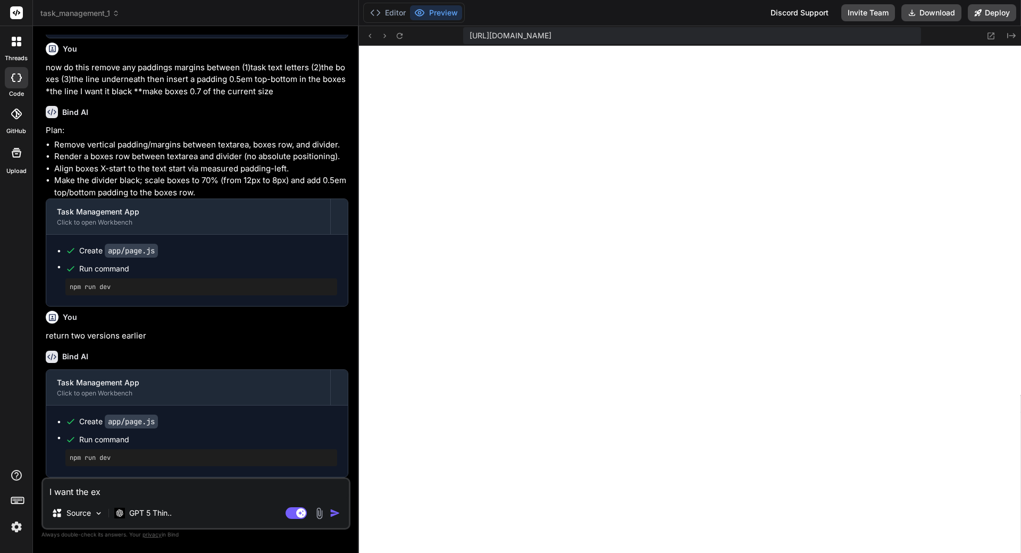
type textarea "x"
type textarea "I want the exac"
type textarea "x"
type textarea "I want the exact"
type textarea "x"
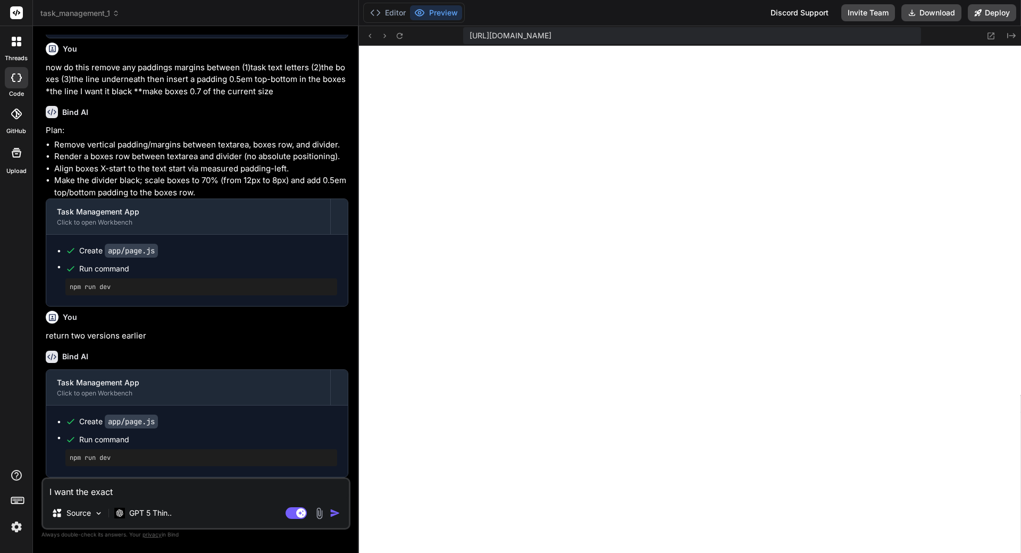
type textarea "I want the exact"
type textarea "x"
type textarea "I want the exact l"
type textarea "x"
type textarea "I want the exact la"
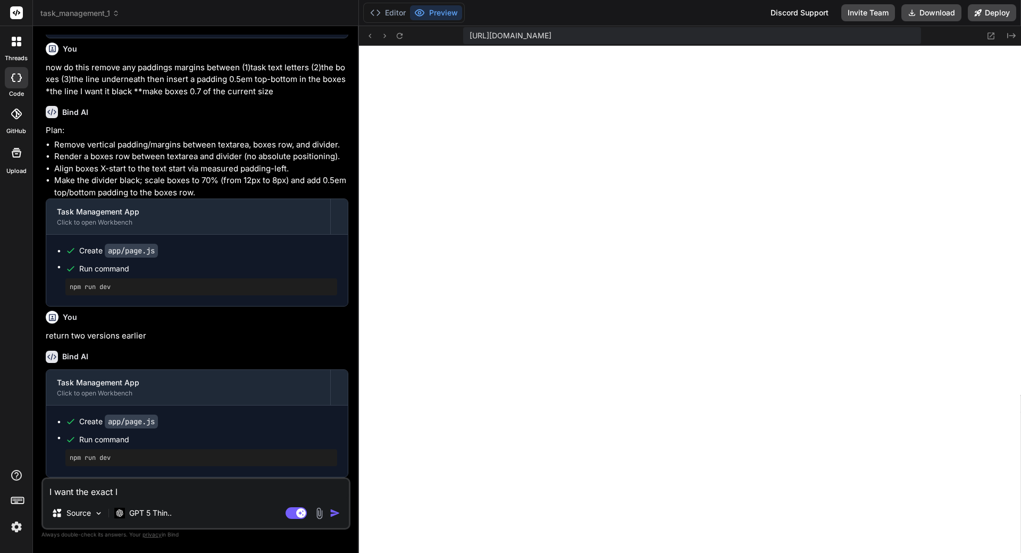
type textarea "x"
type textarea "I want the exact lay"
type textarea "x"
type textarea "I want the exact layo"
type textarea "x"
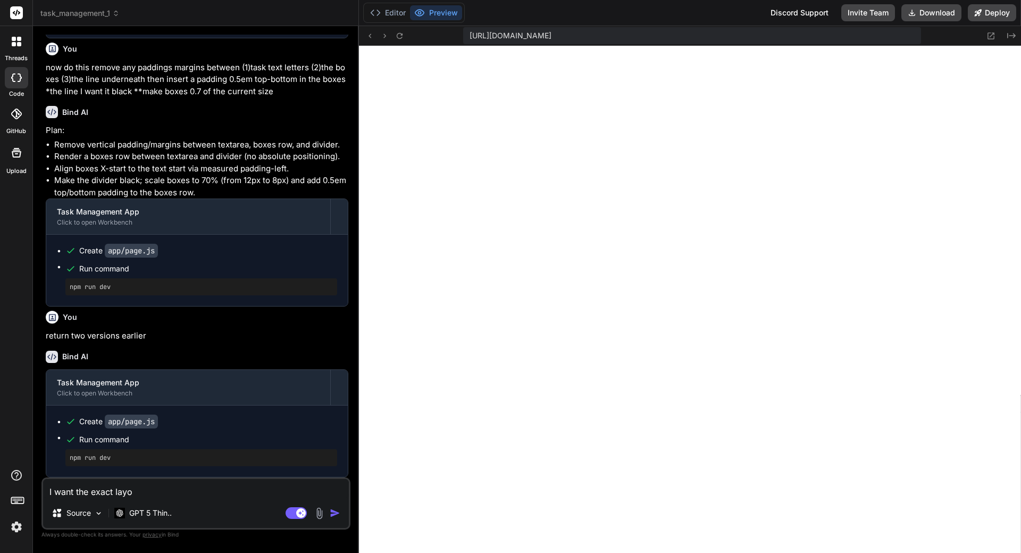
type textarea "I want the exact layou"
type textarea "x"
type textarea "I want the exact layout"
type textarea "x"
type textarea "I want the exact layout"
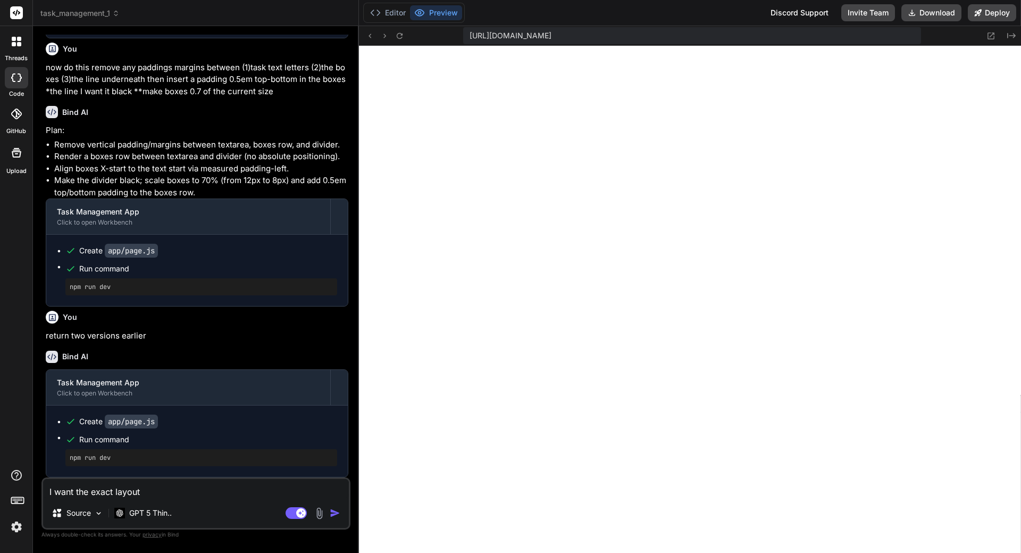
type textarea "x"
type textarea "I want the exact layout I"
type textarea "x"
type textarea "I want the exact layout I"
type textarea "x"
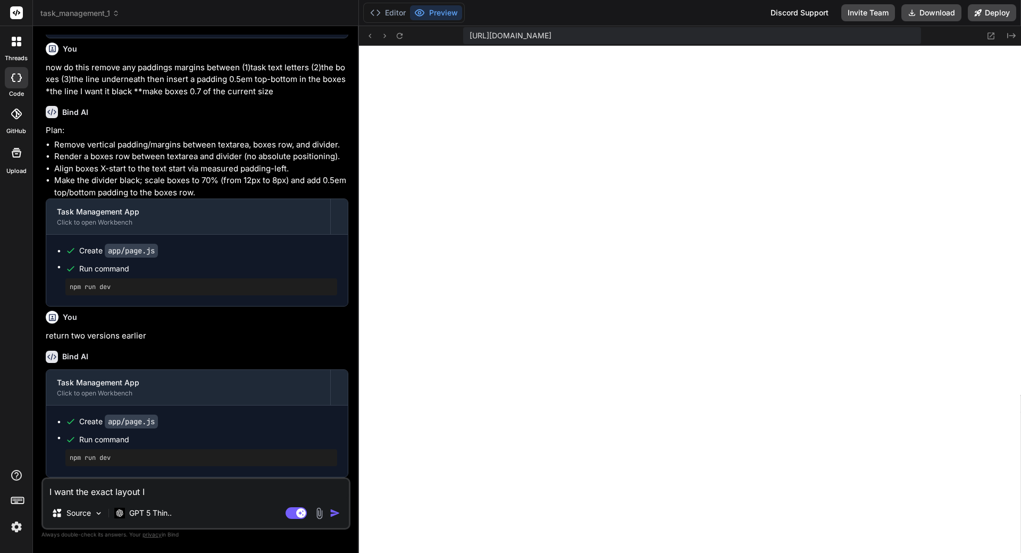
type textarea "I want the exact layout I h"
type textarea "x"
type textarea "I want the exact layout I ha"
type textarea "x"
type textarea "I want the exact layout I had"
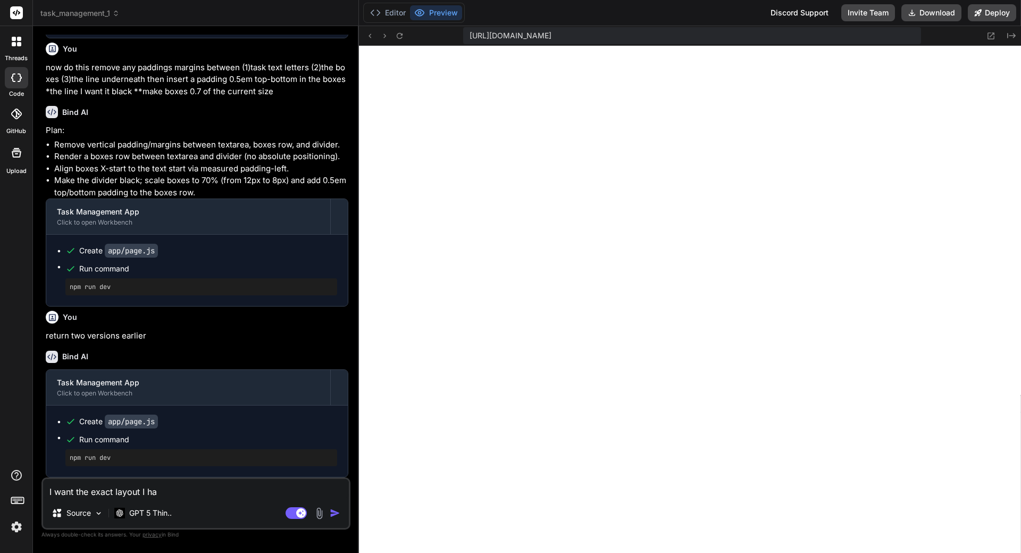
type textarea "x"
type textarea "I want the exact layout I had"
type textarea "x"
type textarea "I want the exact layout I had e"
type textarea "x"
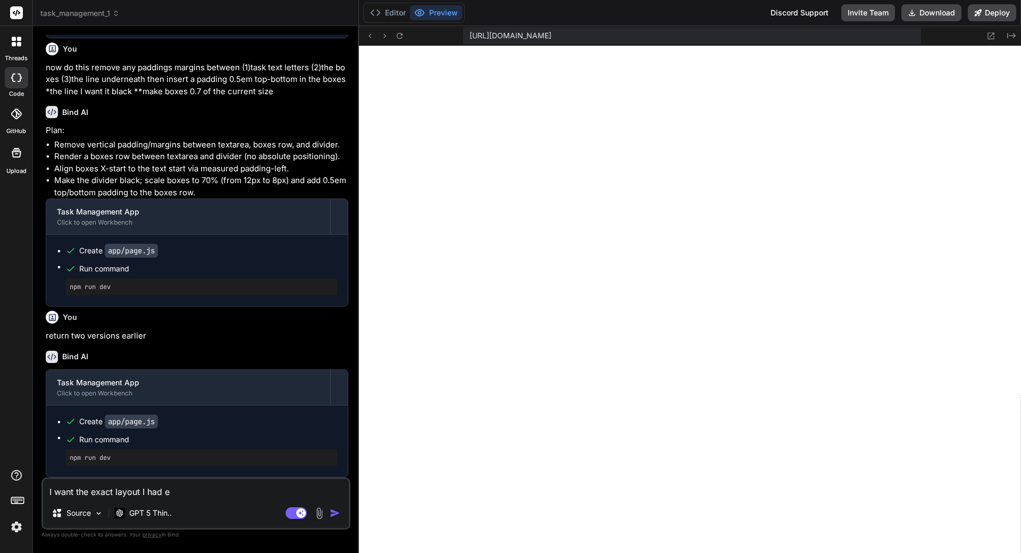
type textarea "I want the exact layout I had ea"
type textarea "x"
type textarea "I want the exact layout I had ear"
type textarea "x"
type textarea "I want the exact layout I had [PERSON_NAME]"
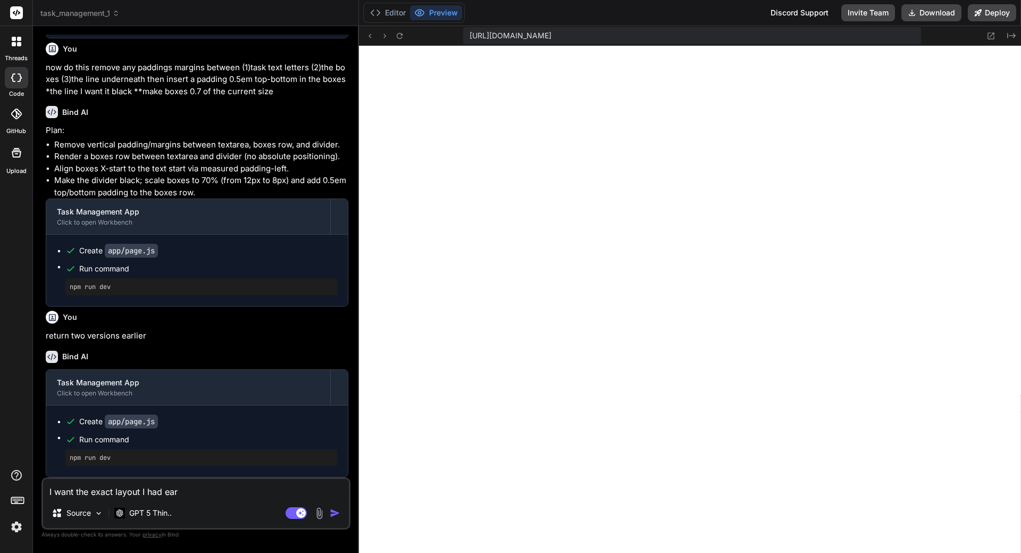
type textarea "x"
type textarea "I want the exact layout I had earli"
type textarea "x"
type textarea "I want the exact layout I had [PERSON_NAME]"
type textarea "x"
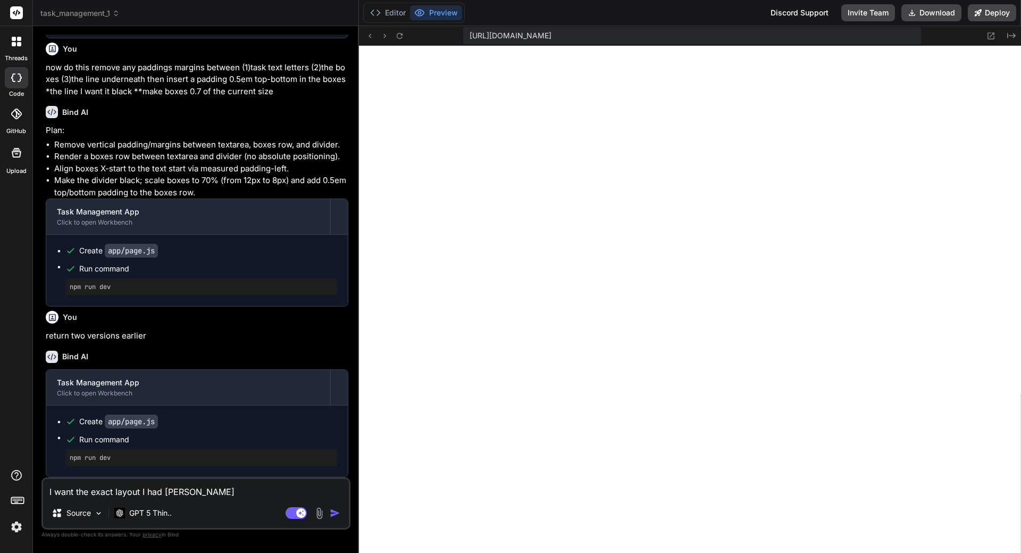
type textarea "I want the exact layout I had earlier"
type textarea "x"
type textarea "I want the exact layout I had earlier"
type textarea "x"
type textarea "I want the exact layout I had earlier w"
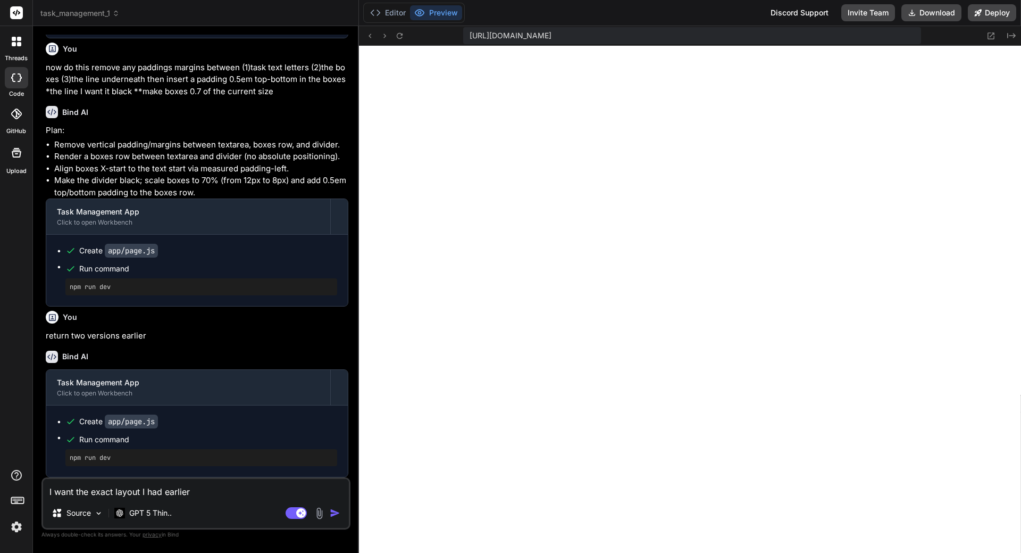
type textarea "x"
type textarea "I want the exact layout I had earlier wi"
type textarea "x"
type textarea "I want the exact layout I had earlier wit"
type textarea "x"
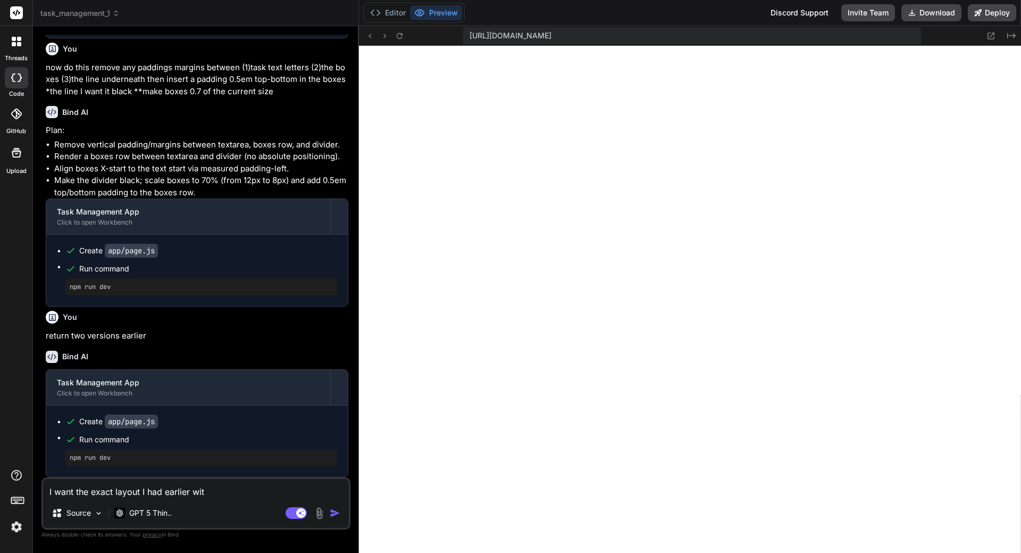
type textarea "I want the exact layout I had earlier with"
type textarea "x"
type textarea "I want the exact layout I had earlier witho"
type textarea "x"
type textarea "I want the exact layout I had earlier withou"
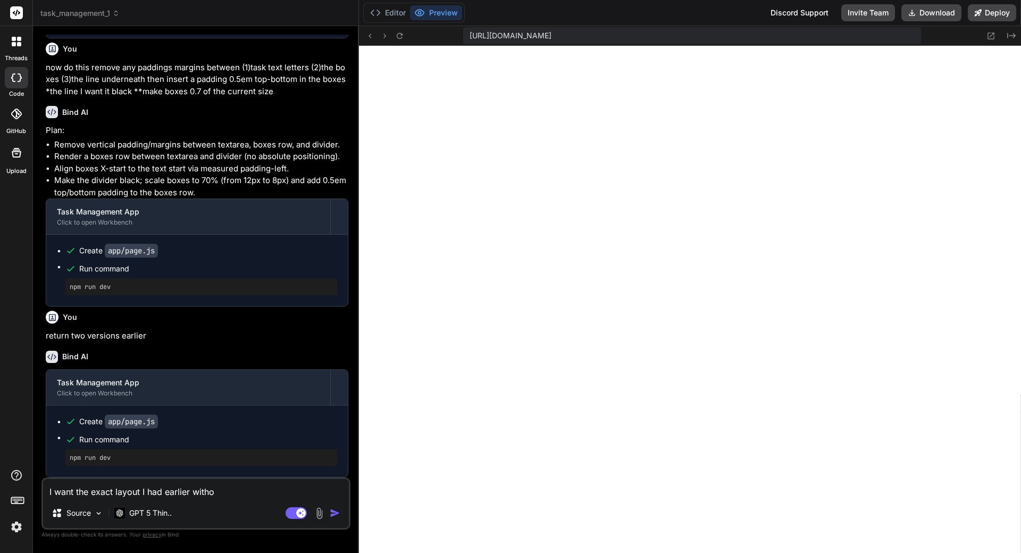
type textarea "x"
type textarea "I want the exact layout I had earlier without"
type textarea "x"
type textarea "I want the exact layout I had earlier without"
type textarea "x"
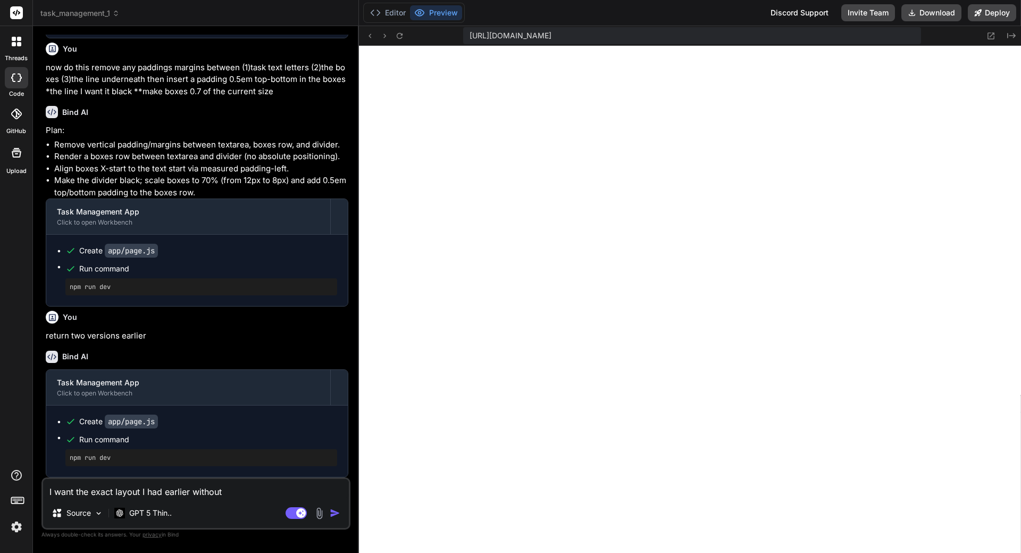
type textarea "I want the exact layout I had earlier without t"
type textarea "x"
type textarea "I want the exact layout I had earlier without th"
type textarea "x"
type textarea "I want the exact layout I had earlier without the"
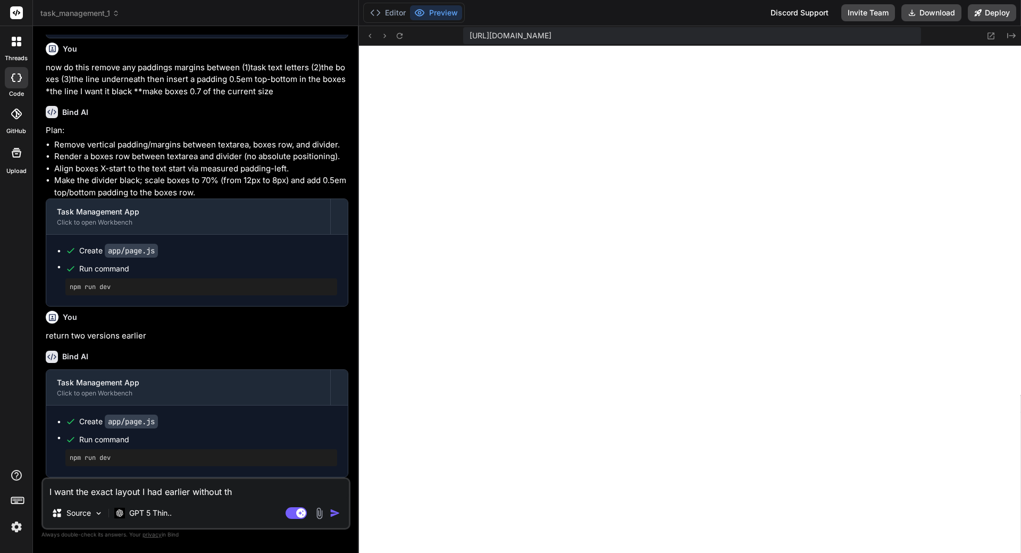
type textarea "x"
type textarea "I want the exact layout I had earlier without the"
type textarea "x"
type textarea "I want the exact layout I had earlier without the b"
type textarea "x"
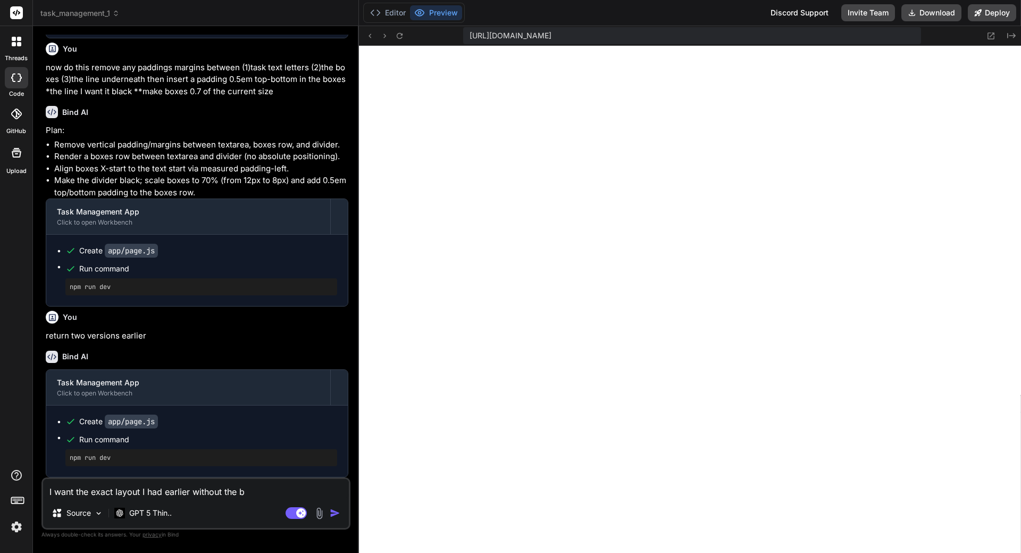
type textarea "I want the exact layout I had earlier without the bo"
type textarea "x"
type textarea "I want the exact layout I had earlier without the box"
type textarea "x"
type textarea "I want the exact layout I had earlier without the boxe"
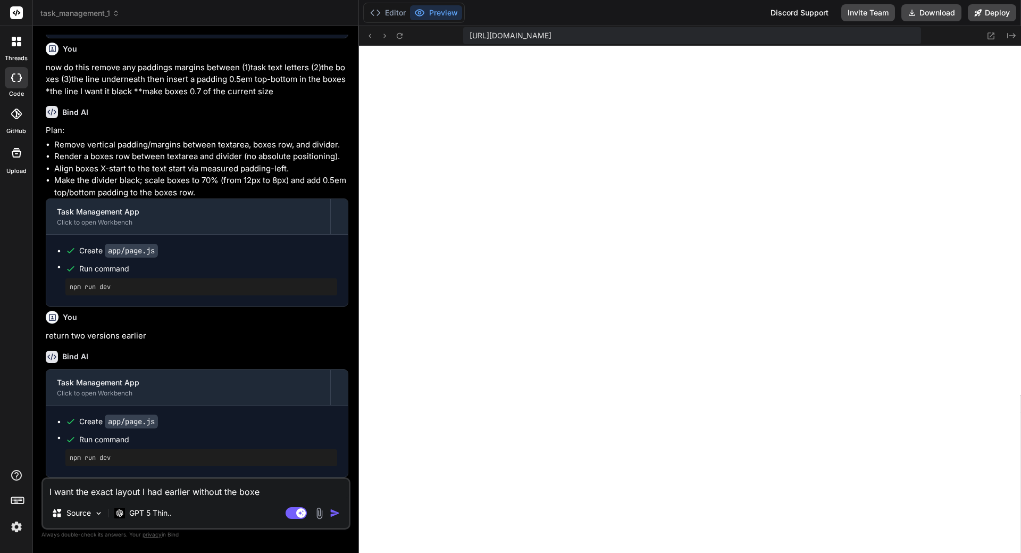
type textarea "x"
type textarea "I want the exact layout I had earlier without the boxes"
type textarea "x"
type textarea "I want the exact layout I had earlier without the boxes!"
type textarea "x"
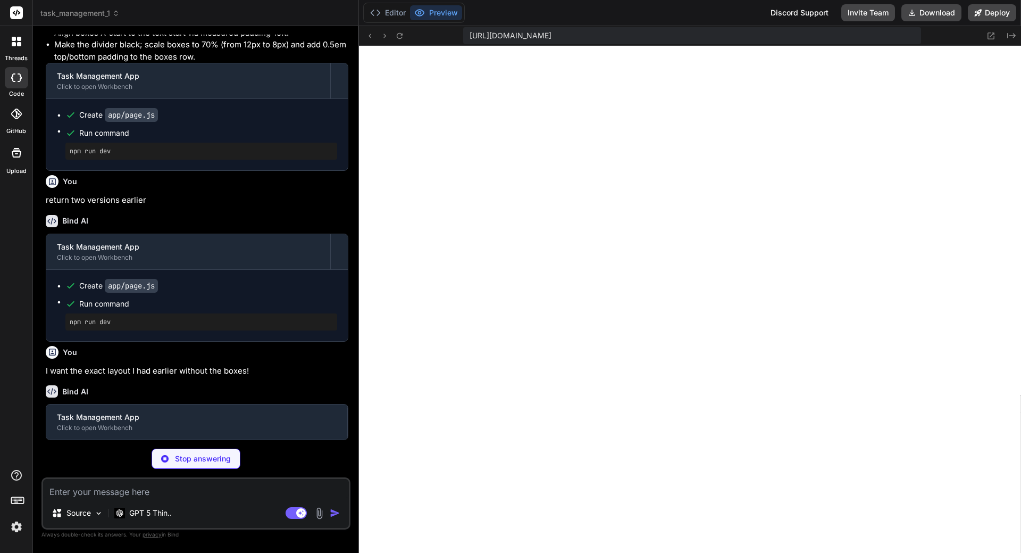
scroll to position [4759, 0]
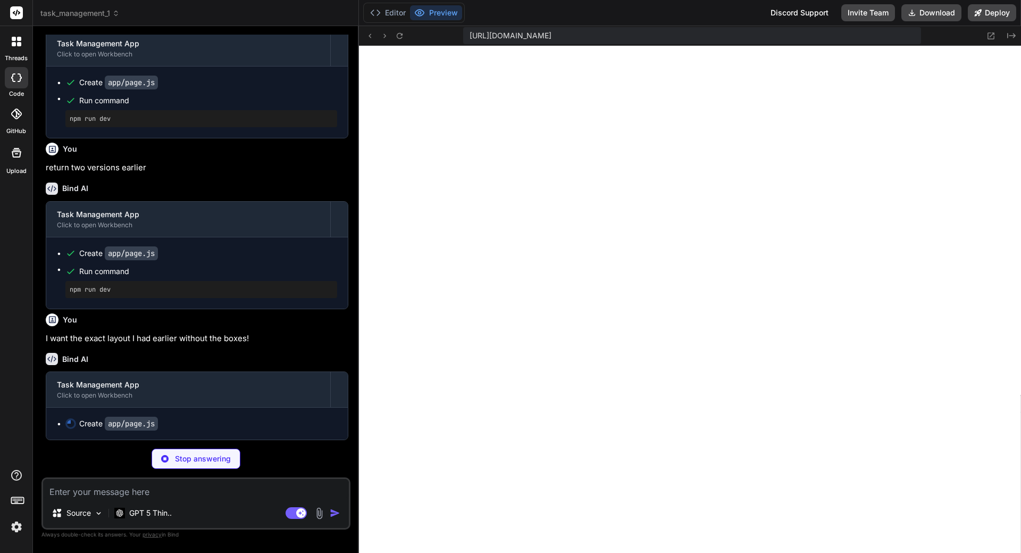
type textarea "x"
type textarea "</div> </div> )} </div> ) }"
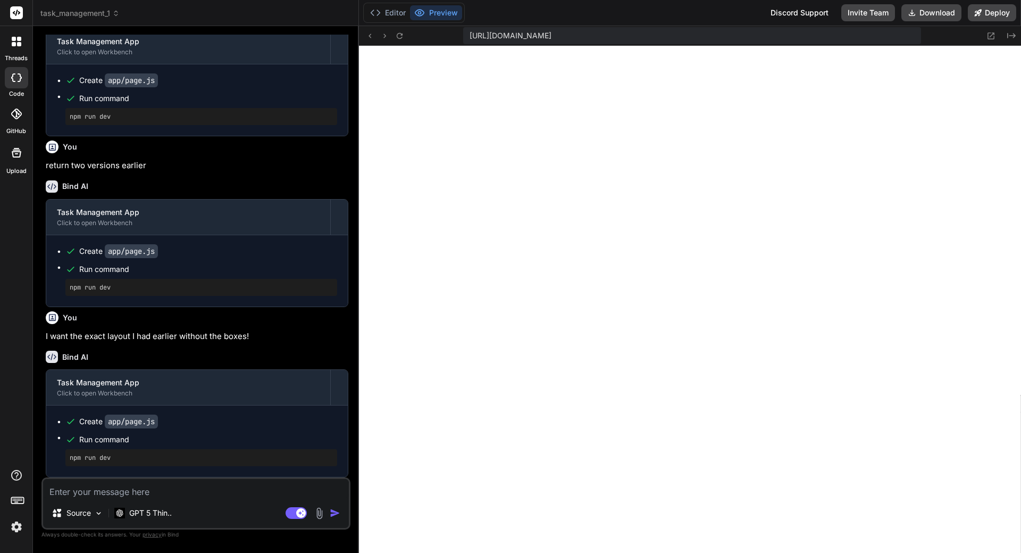
scroll to position [5548, 0]
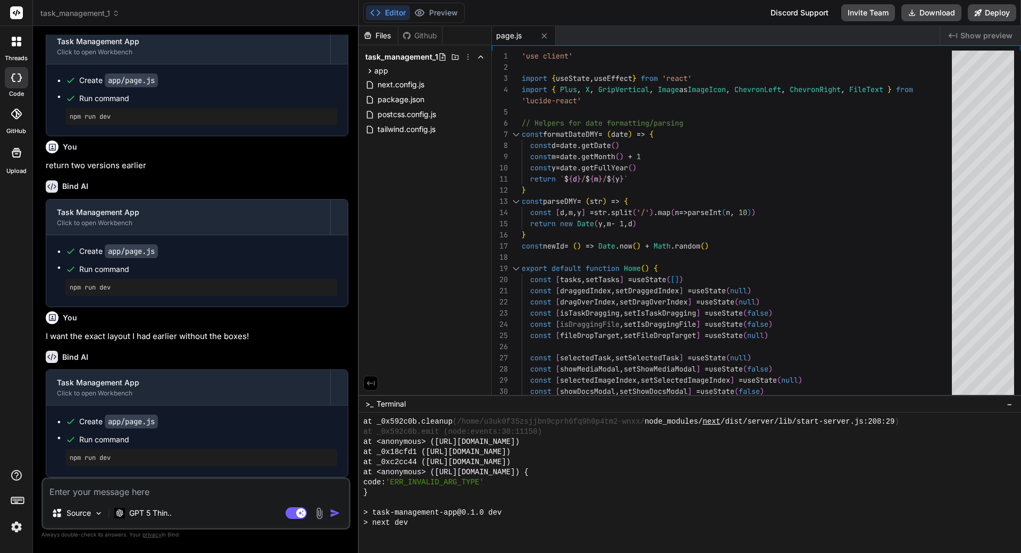
type textarea "x"
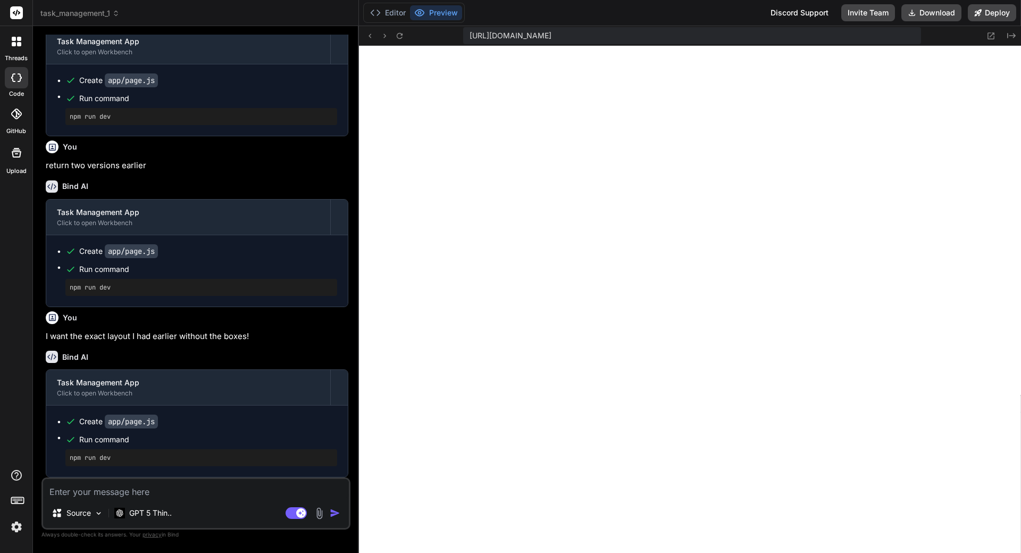
scroll to position [4819, 0]
click at [149, 489] on textarea at bounding box center [196, 488] width 306 height 19
type textarea "t"
type textarea "x"
type textarea "th"
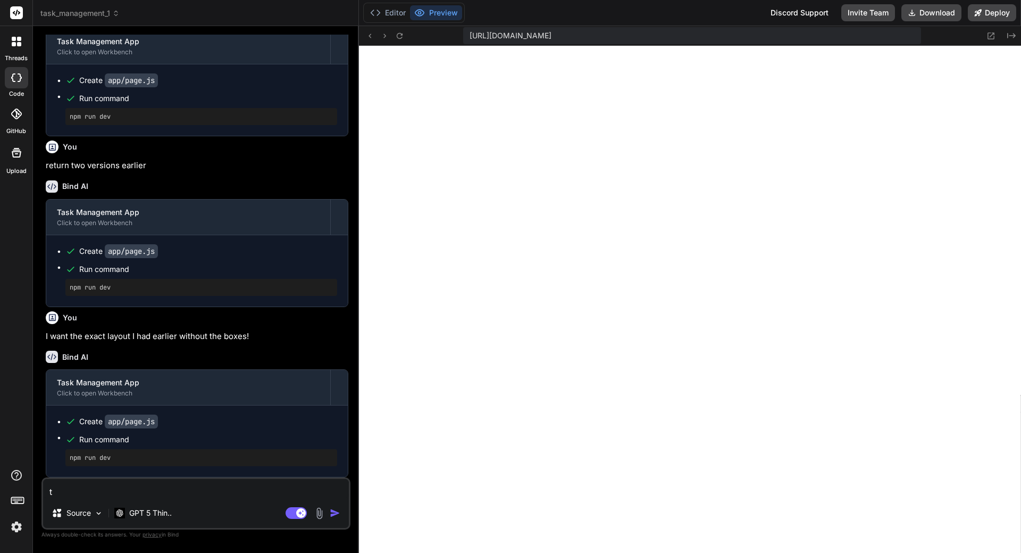
type textarea "x"
type textarea "the"
type textarea "x"
type textarea "the"
type textarea "x"
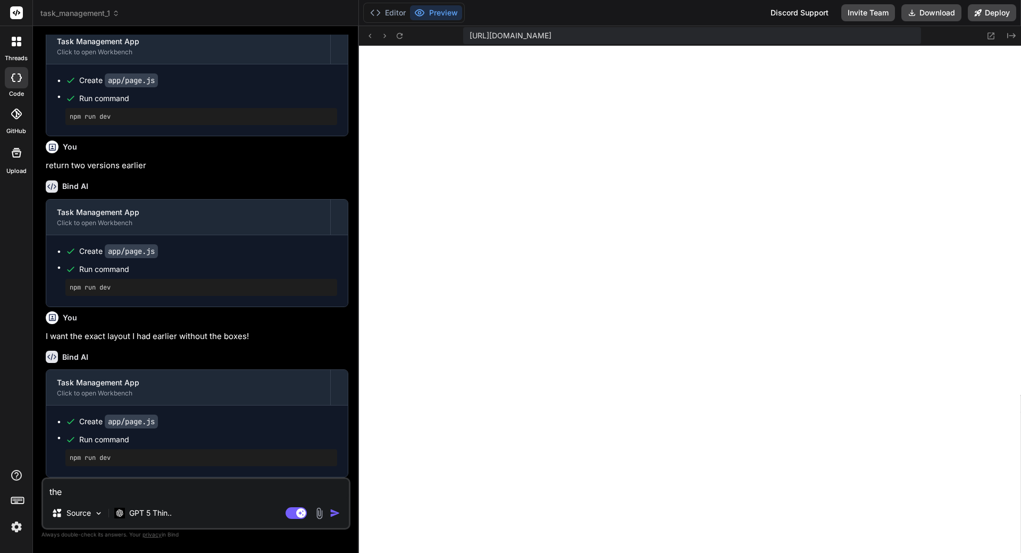
type textarea "the l"
type textarea "x"
type textarea "the li"
type textarea "x"
type textarea "the lin"
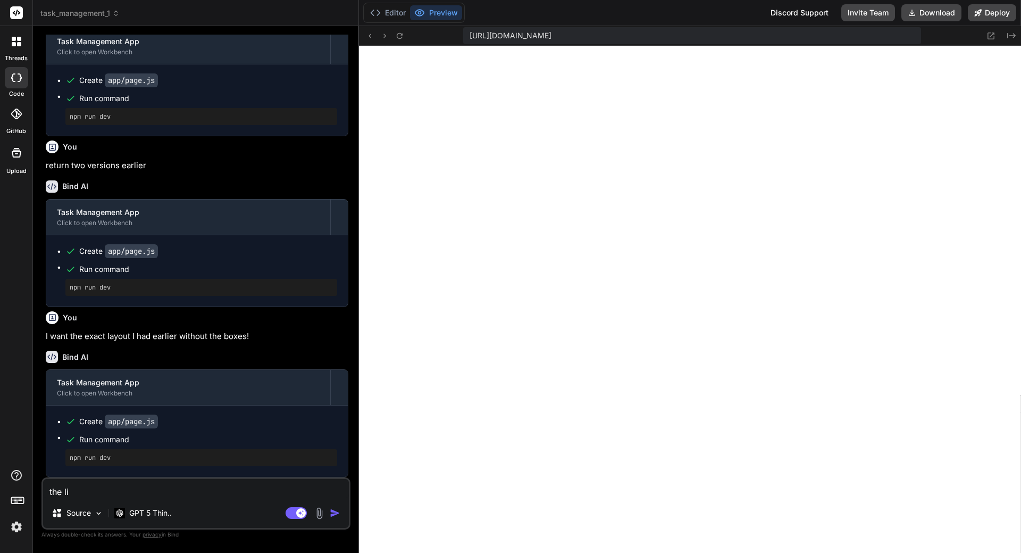
type textarea "x"
type textarea "the line"
type textarea "x"
type textarea "the line"
type textarea "x"
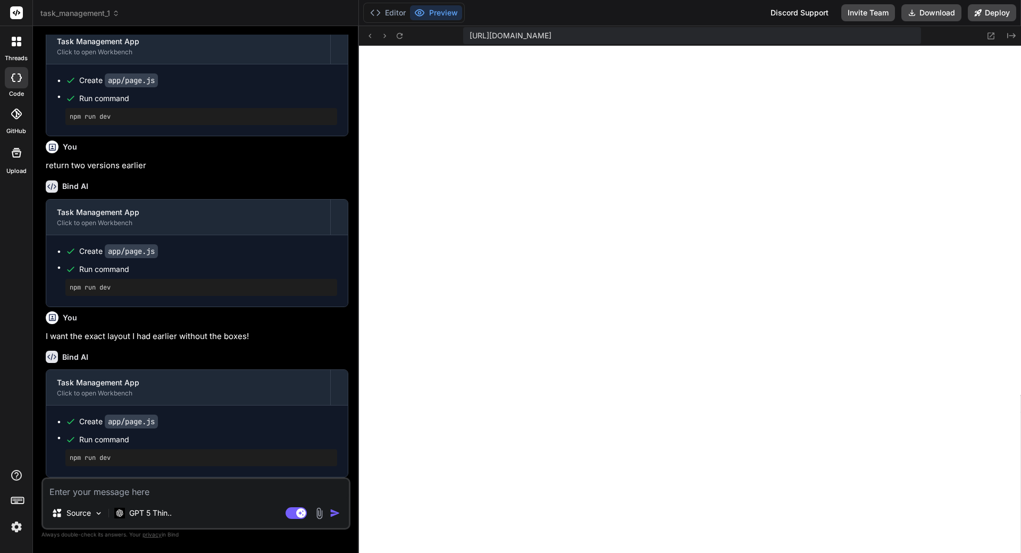
click at [23, 43] on div at bounding box center [16, 41] width 22 height 22
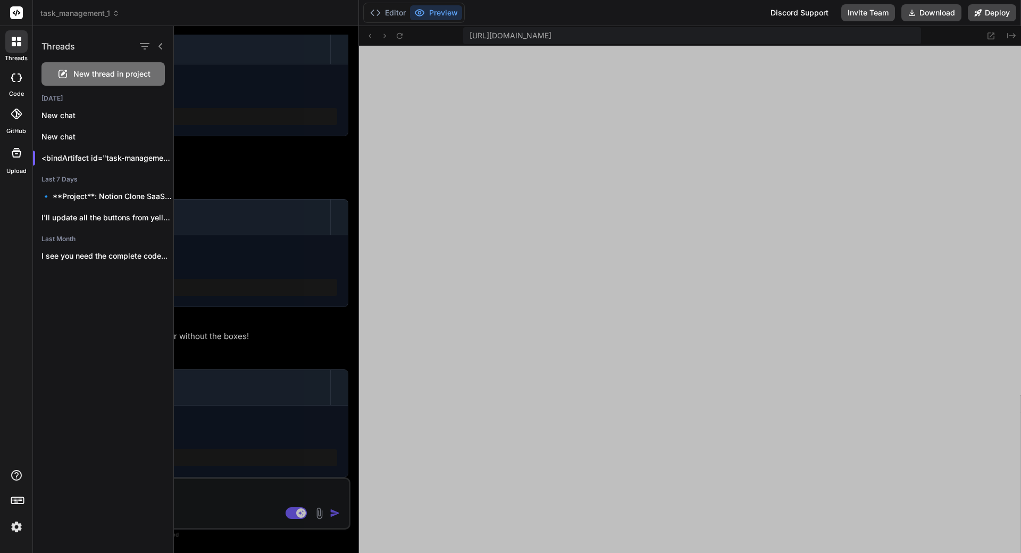
click at [102, 74] on span "New thread in project" at bounding box center [111, 74] width 77 height 11
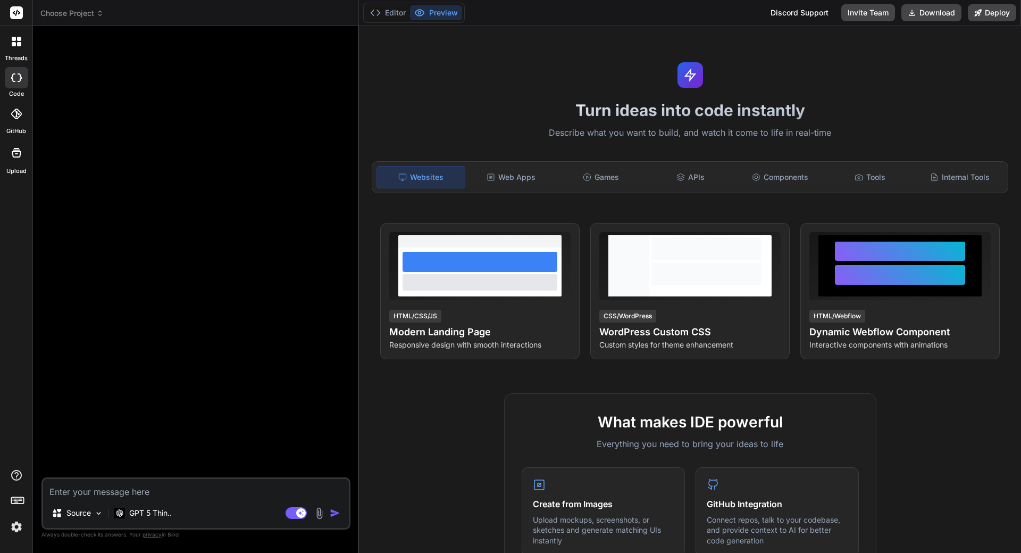
scroll to position [9923, 0]
click at [89, 14] on span "Choose Project" at bounding box center [71, 13] width 63 height 11
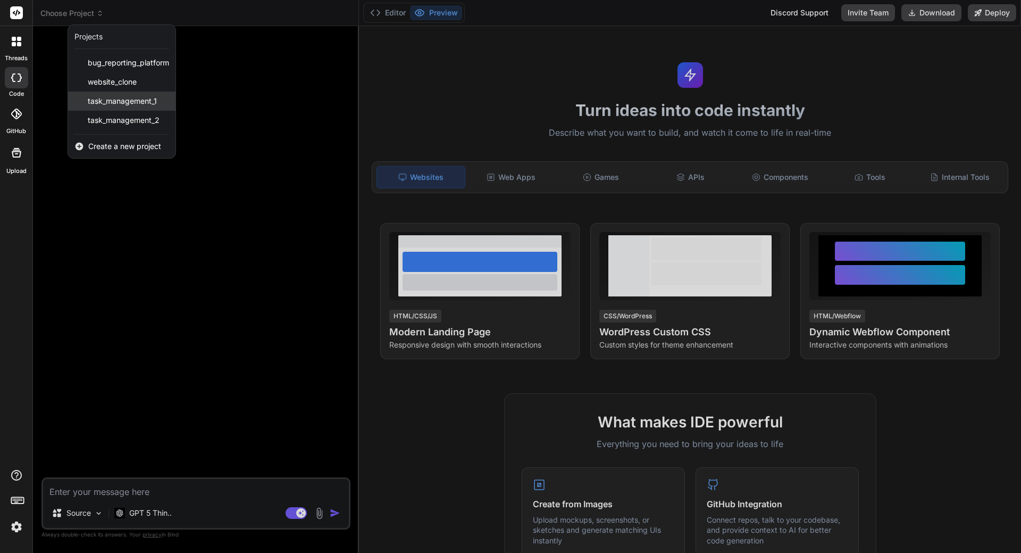
click at [119, 103] on span "task_management_1" at bounding box center [122, 101] width 69 height 11
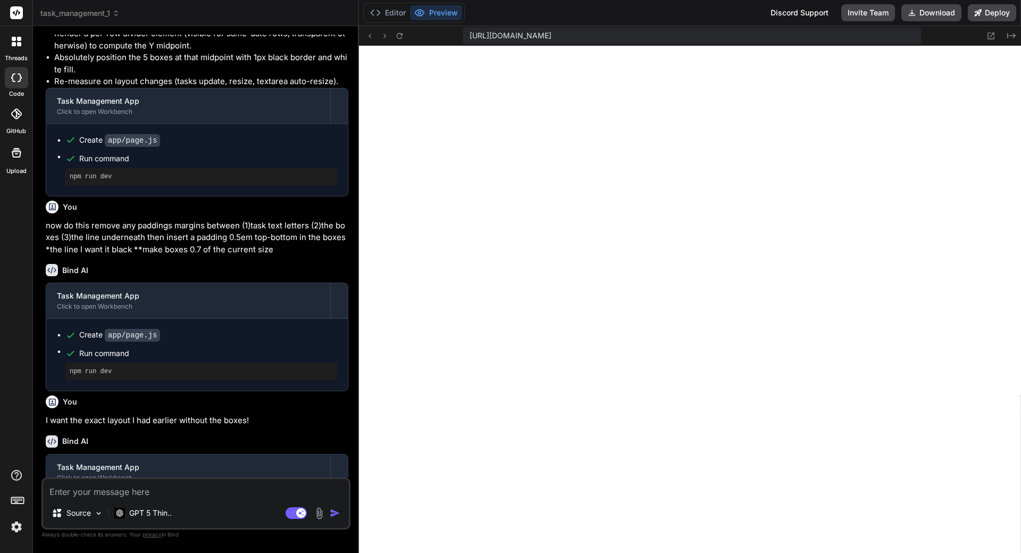
scroll to position [1485, 0]
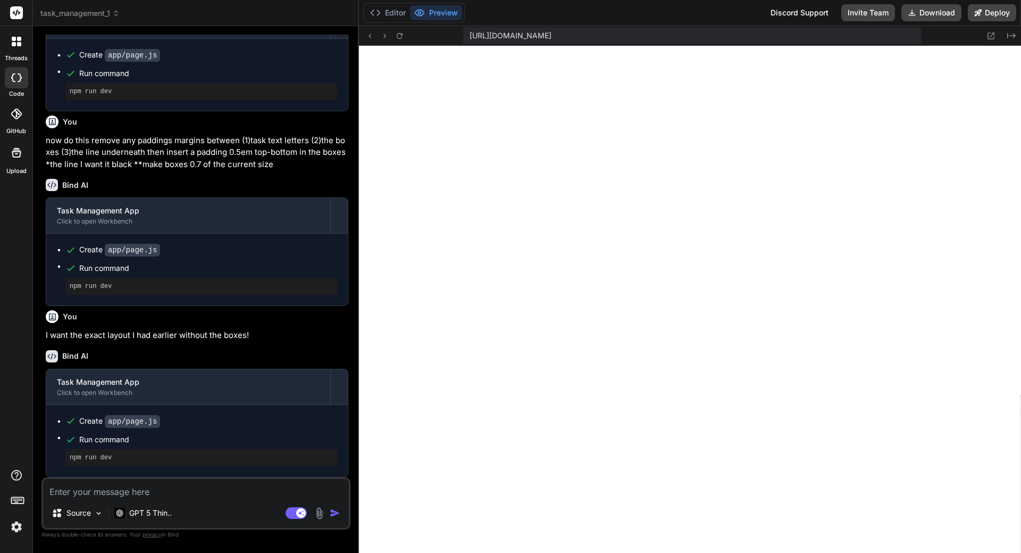
click at [181, 482] on textarea at bounding box center [196, 488] width 306 height 19
click at [163, 496] on textarea "the line is better to start" at bounding box center [196, 488] width 306 height 19
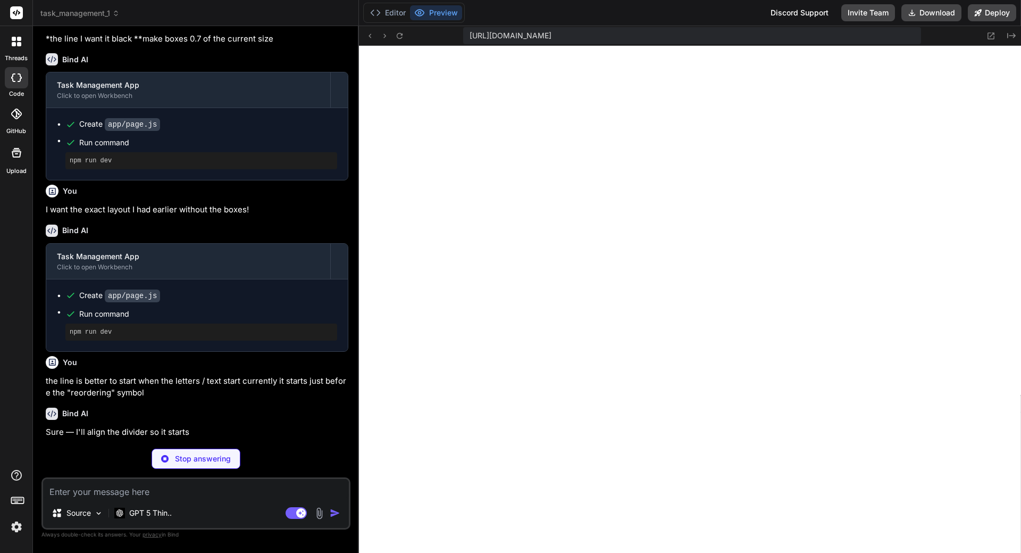
scroll to position [1607, 0]
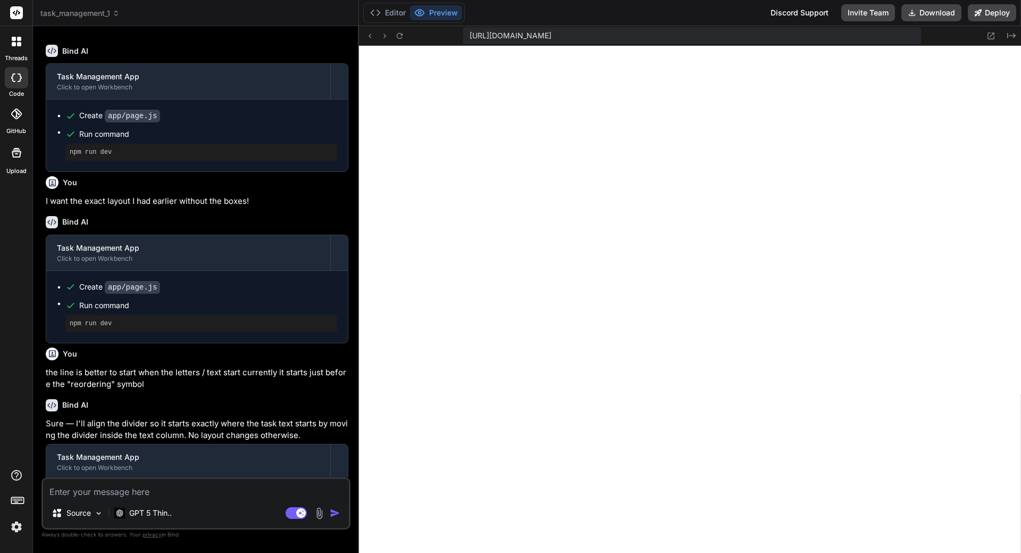
click at [144, 487] on textarea at bounding box center [196, 488] width 306 height 19
paste textarea "./app/page.js NonErrorEmittedError: (Emitted value instead of an instance of Er…"
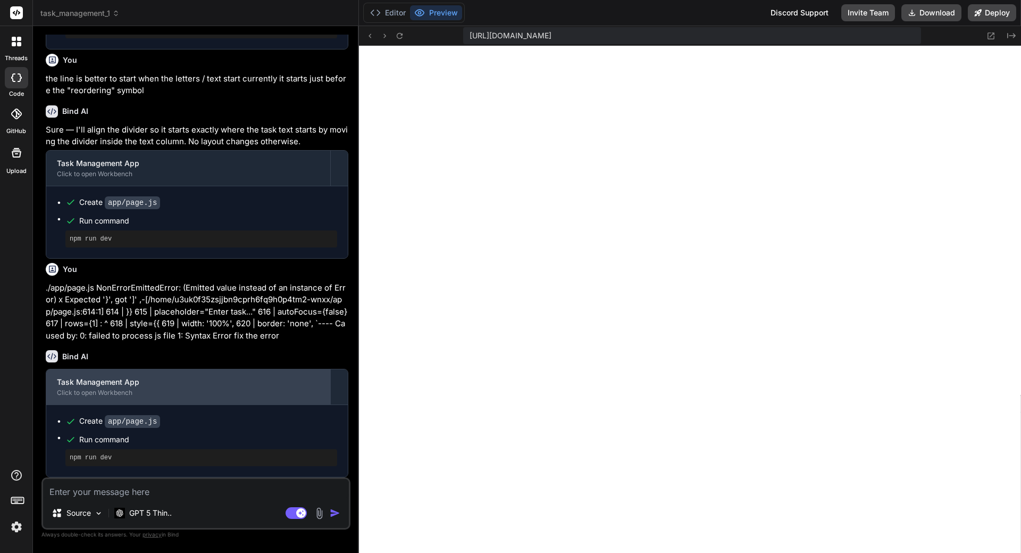
scroll to position [1913, 0]
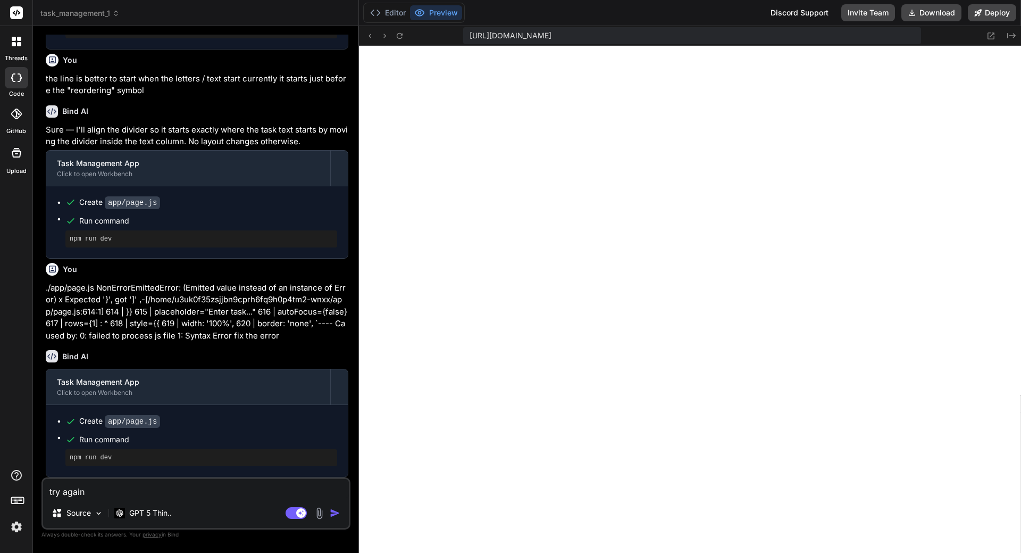
click at [332, 509] on img "button" at bounding box center [335, 512] width 11 height 11
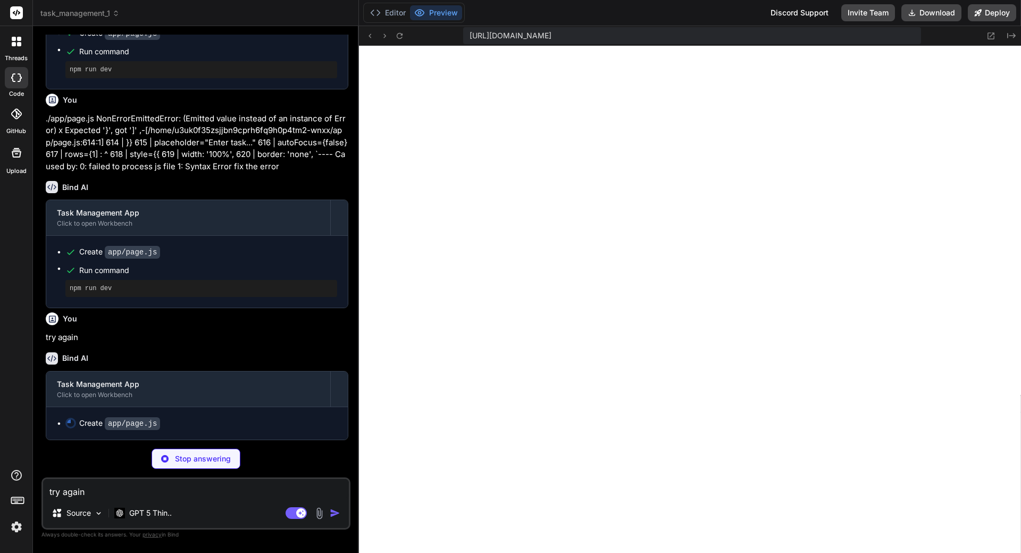
scroll to position [2082, 0]
